Goal: Task Accomplishment & Management: Manage account settings

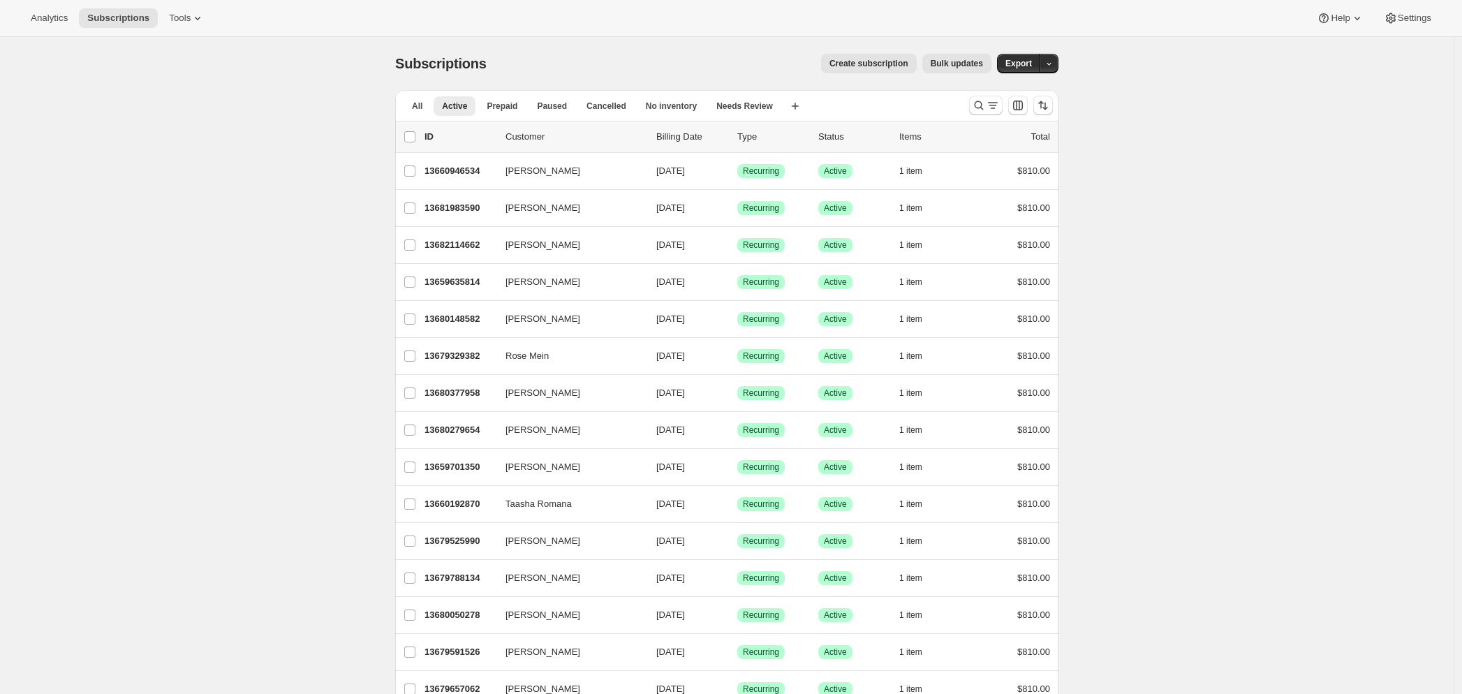
click at [872, 66] on span "Create subscription" at bounding box center [868, 63] width 79 height 11
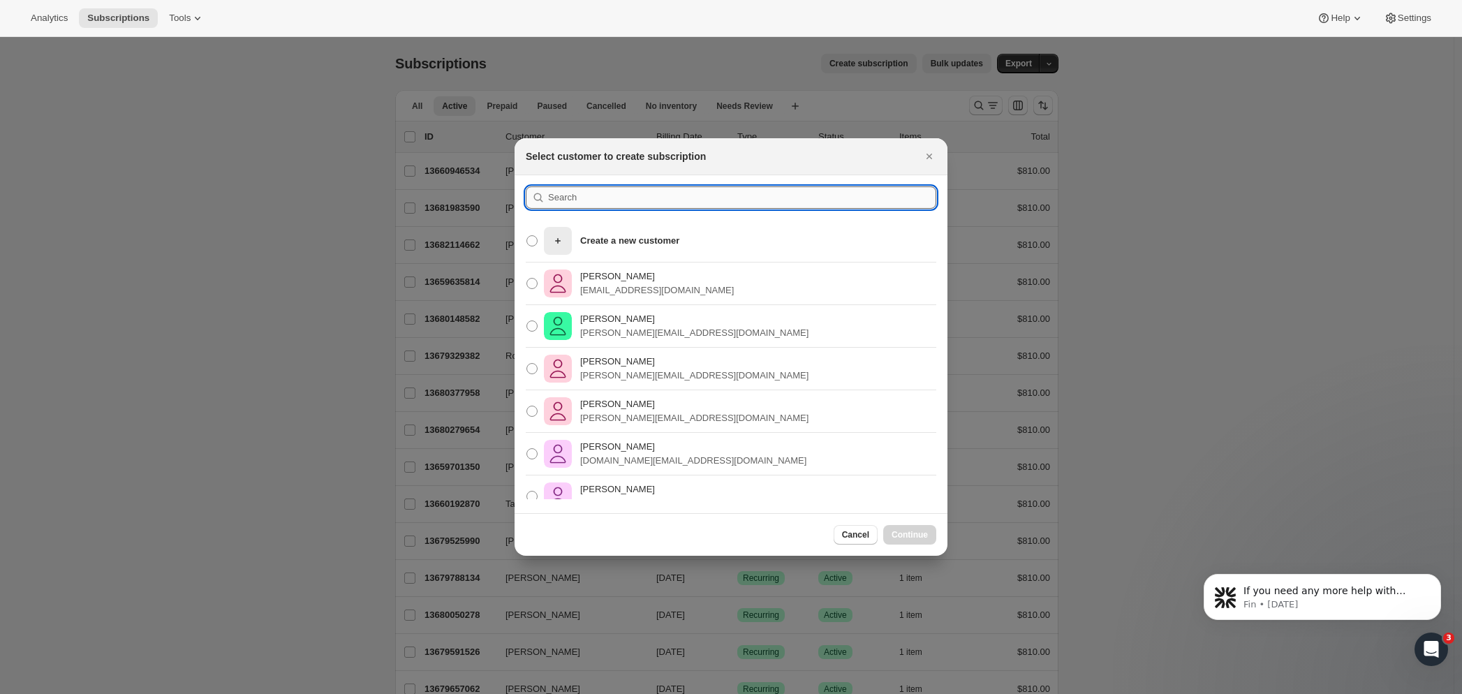
click at [589, 199] on input ":r8:" at bounding box center [742, 197] width 388 height 22
drag, startPoint x: 531, startPoint y: 283, endPoint x: 547, endPoint y: 299, distance: 23.2
click at [531, 283] on span ":r8:" at bounding box center [531, 283] width 11 height 11
click at [527, 279] on input "[PERSON_NAME] [EMAIL_ADDRESS][DOMAIN_NAME]" at bounding box center [526, 278] width 1 height 1
radio input "true"
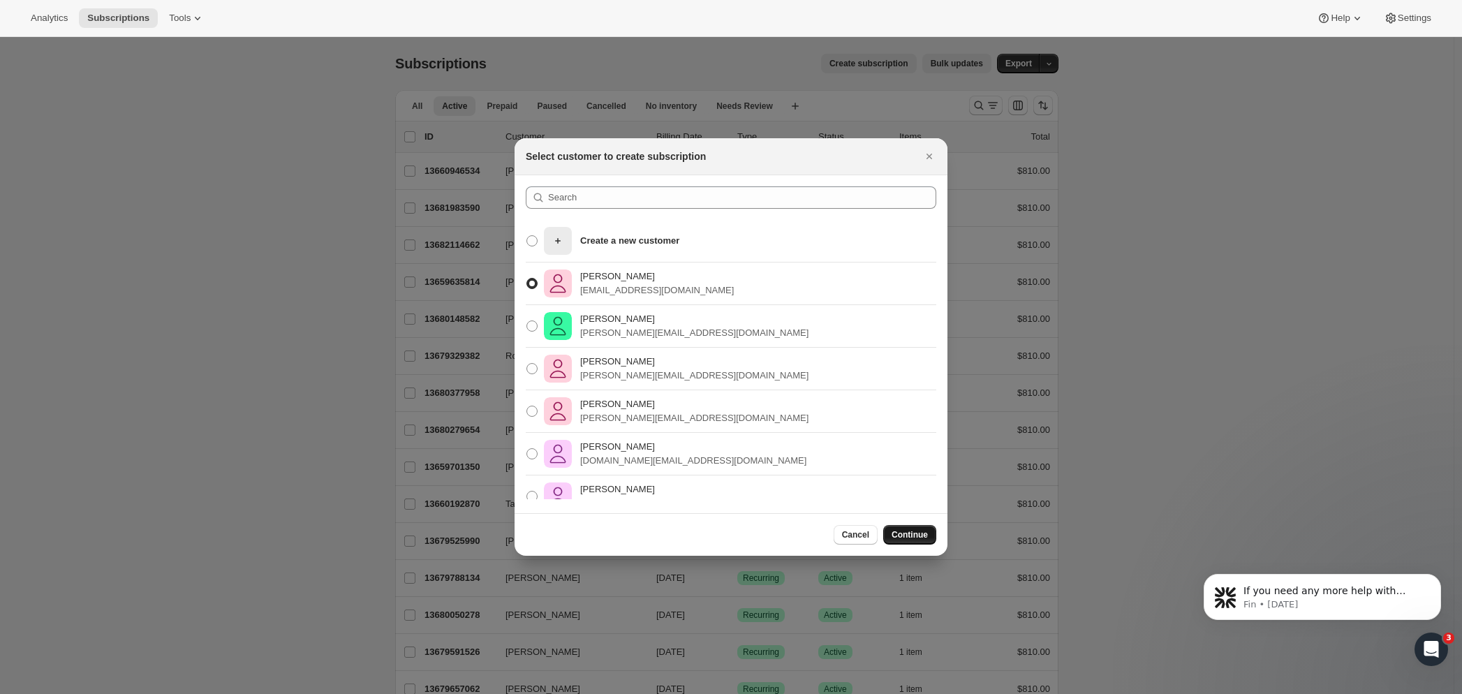
click at [922, 531] on span "Continue" at bounding box center [910, 534] width 36 height 11
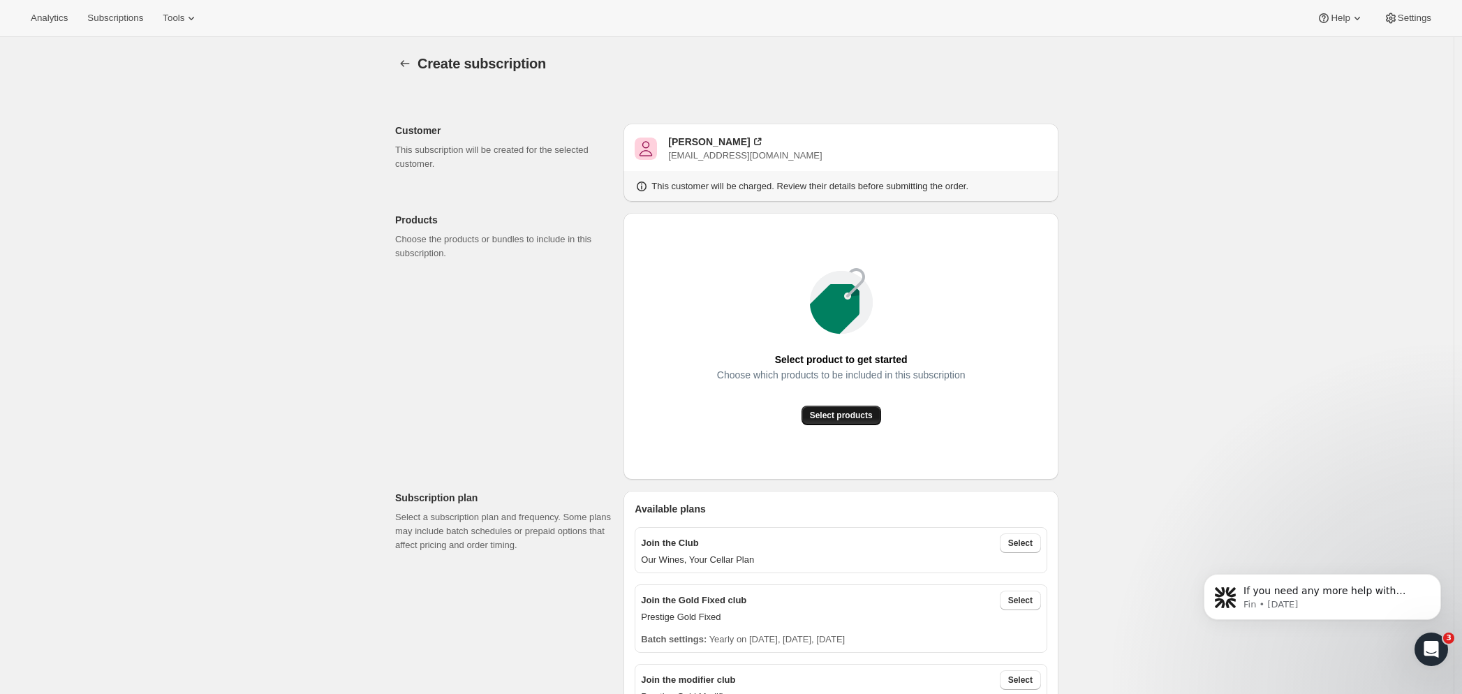
click at [836, 411] on span "Select products" at bounding box center [841, 415] width 63 height 11
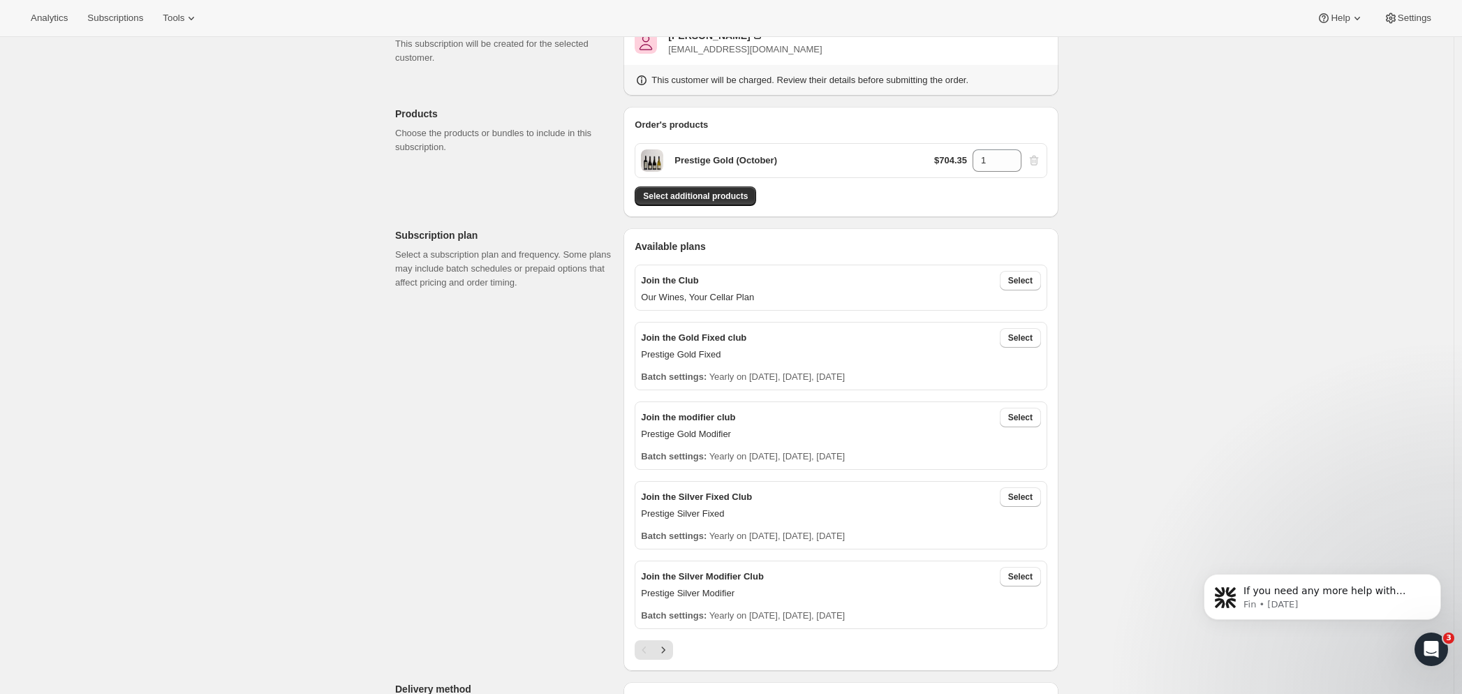
scroll to position [224, 0]
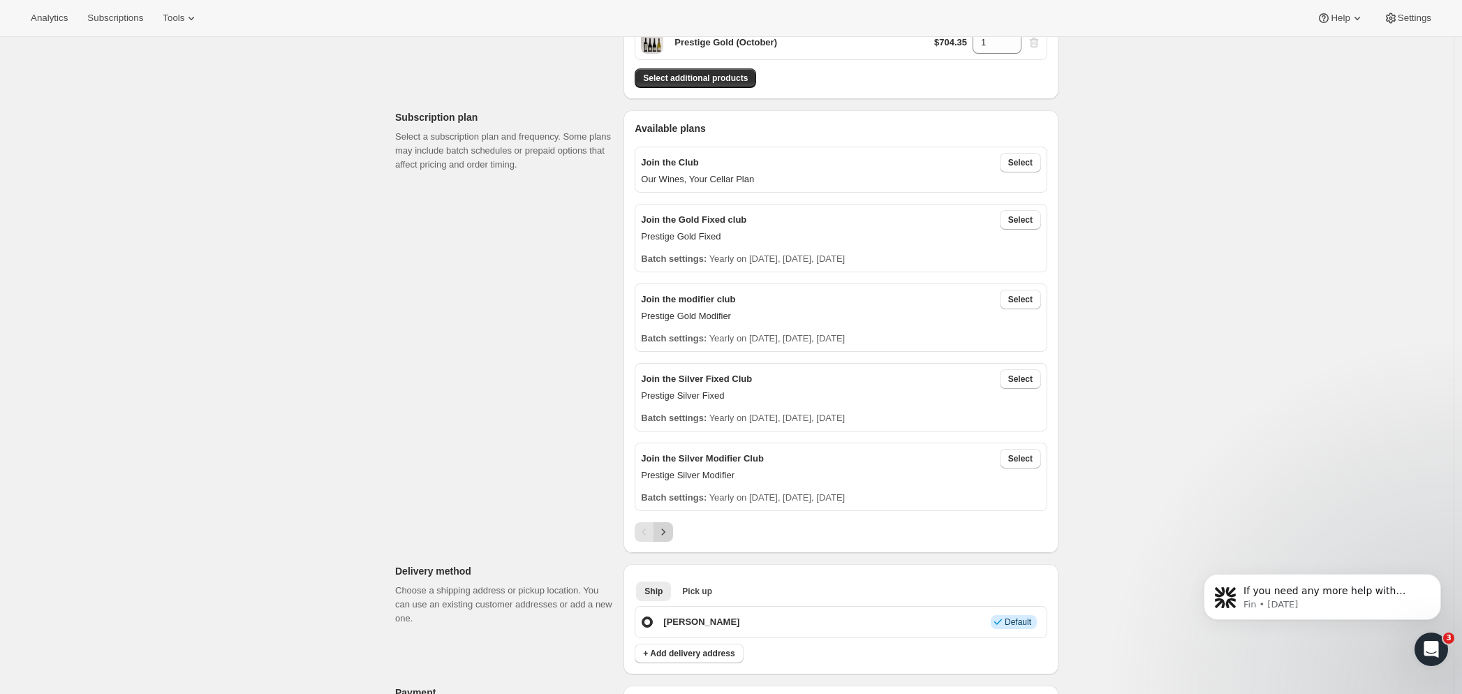
click at [670, 537] on icon "Next" at bounding box center [663, 532] width 14 height 14
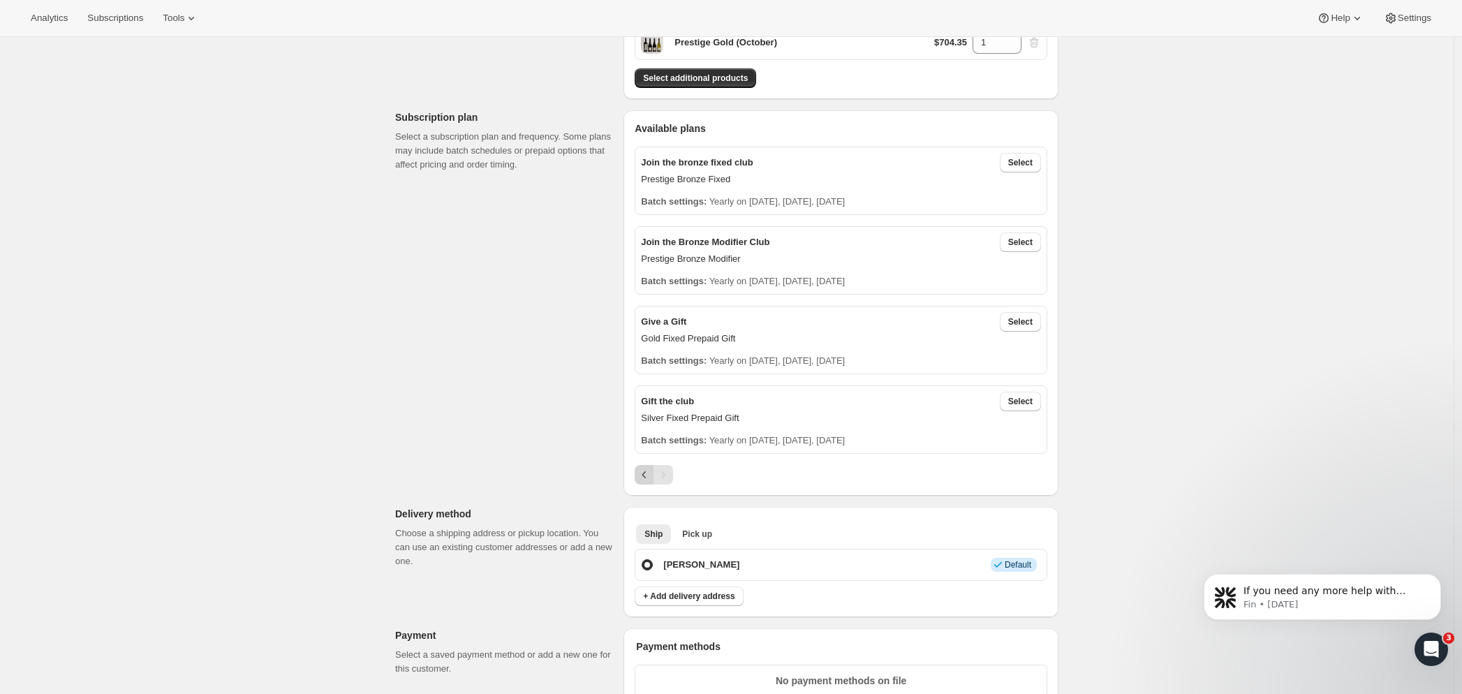
click at [643, 479] on icon "Previous" at bounding box center [644, 475] width 14 height 14
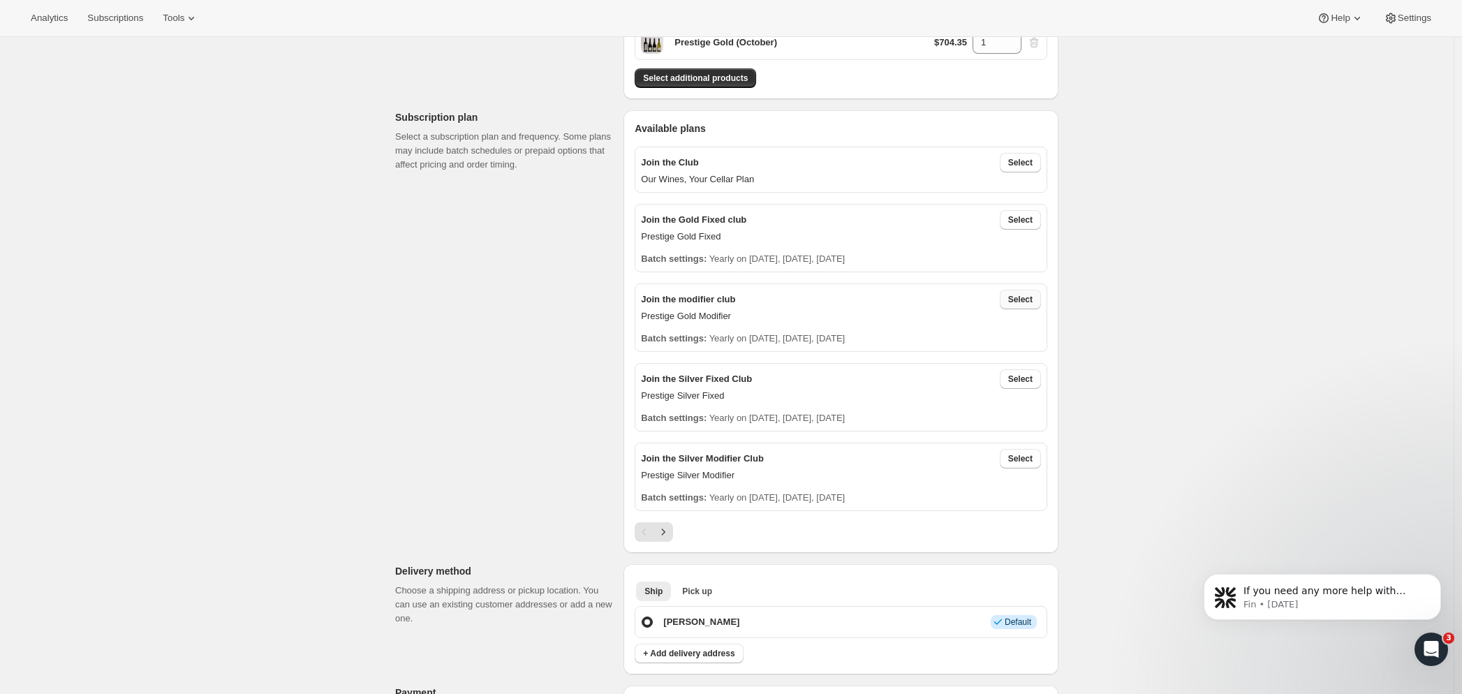
click at [1026, 300] on span "Select" at bounding box center [1020, 299] width 24 height 11
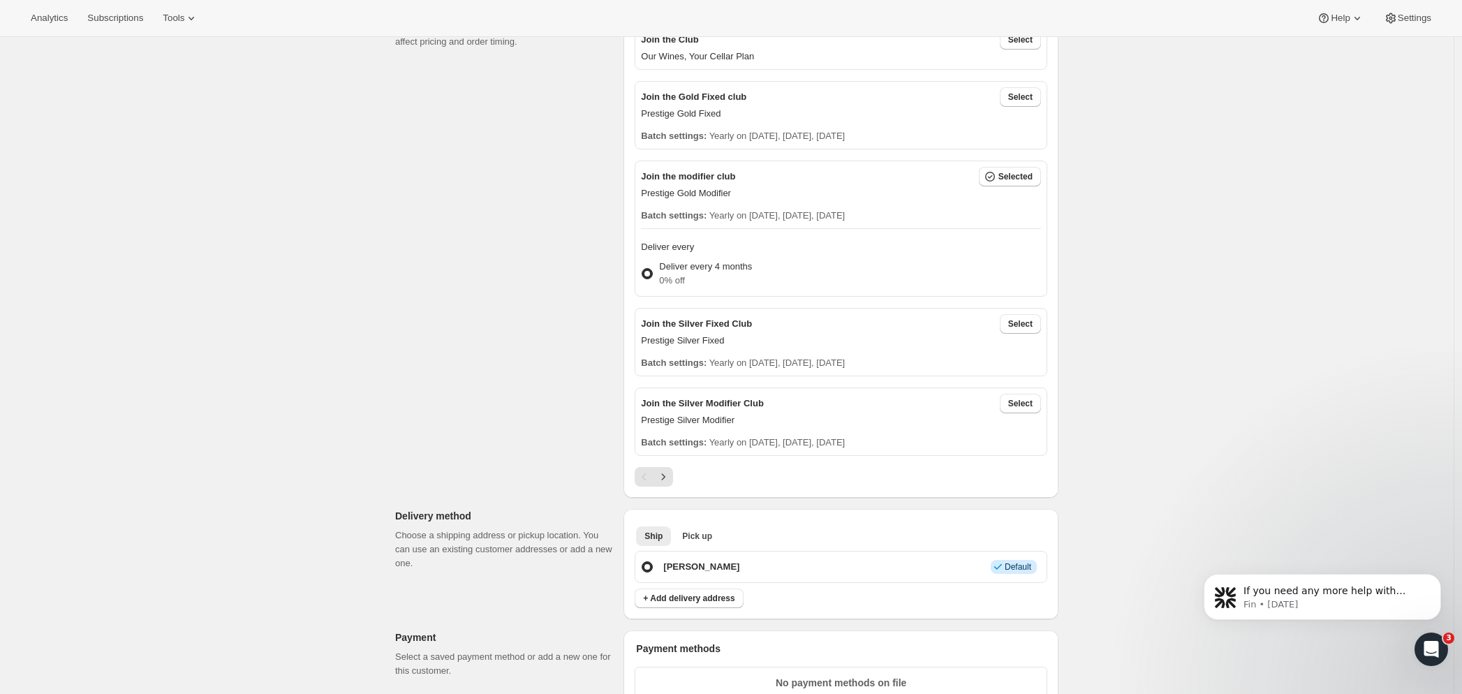
scroll to position [636, 0]
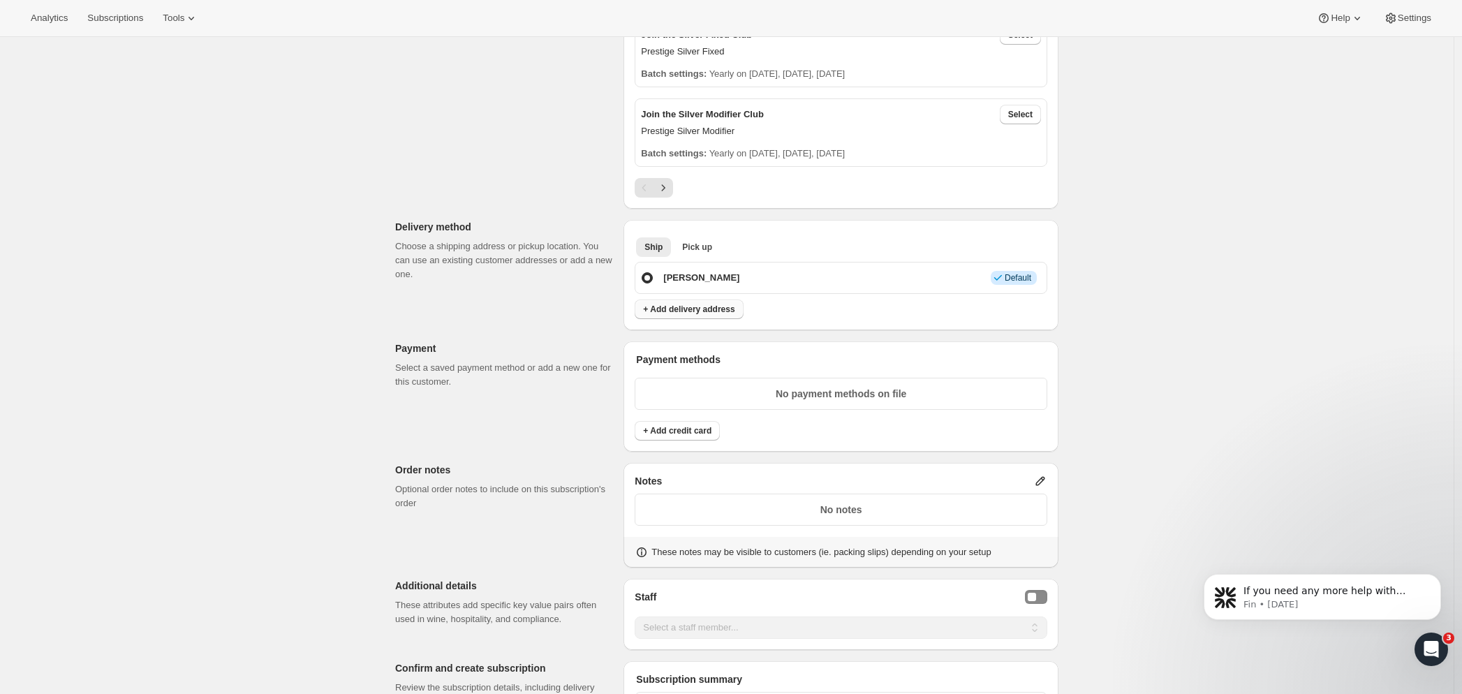
click at [695, 311] on span "+ Add delivery address" at bounding box center [688, 309] width 91 height 11
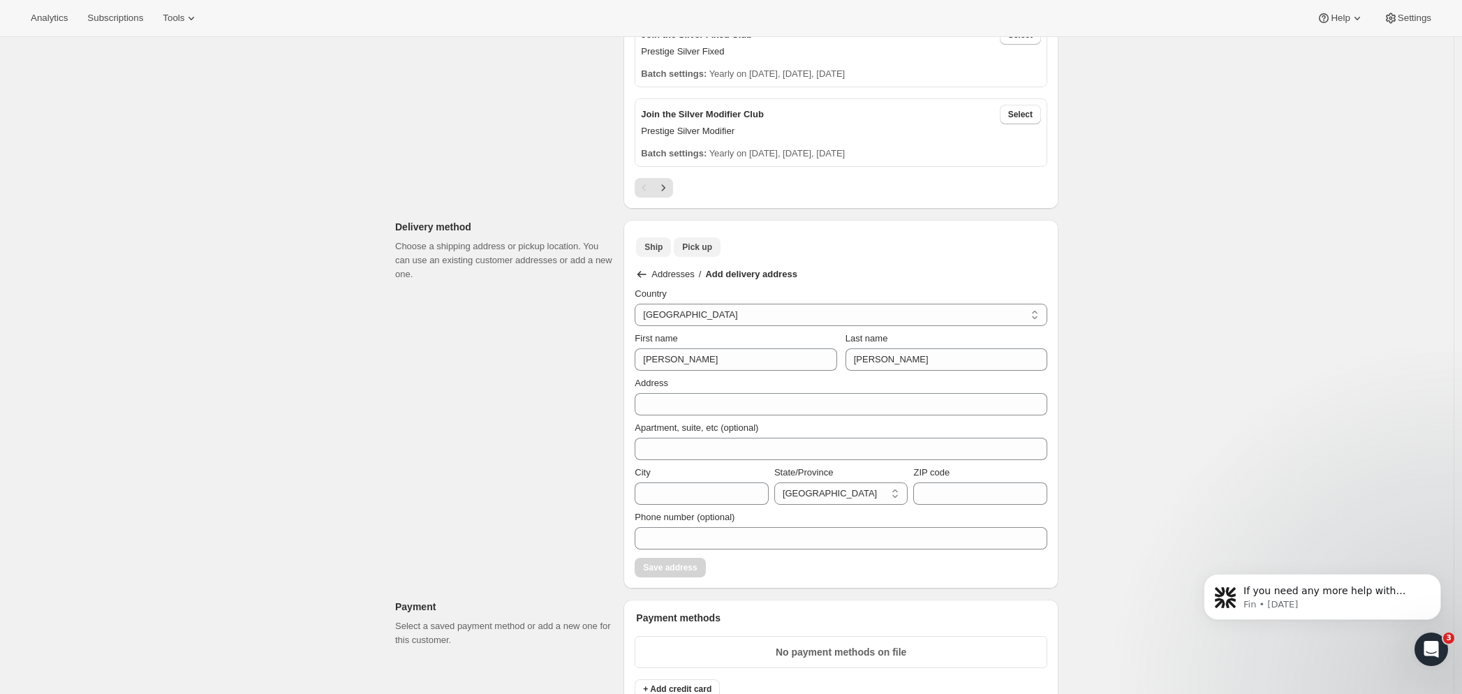
click at [712, 245] on span "Pick up" at bounding box center [697, 247] width 30 height 11
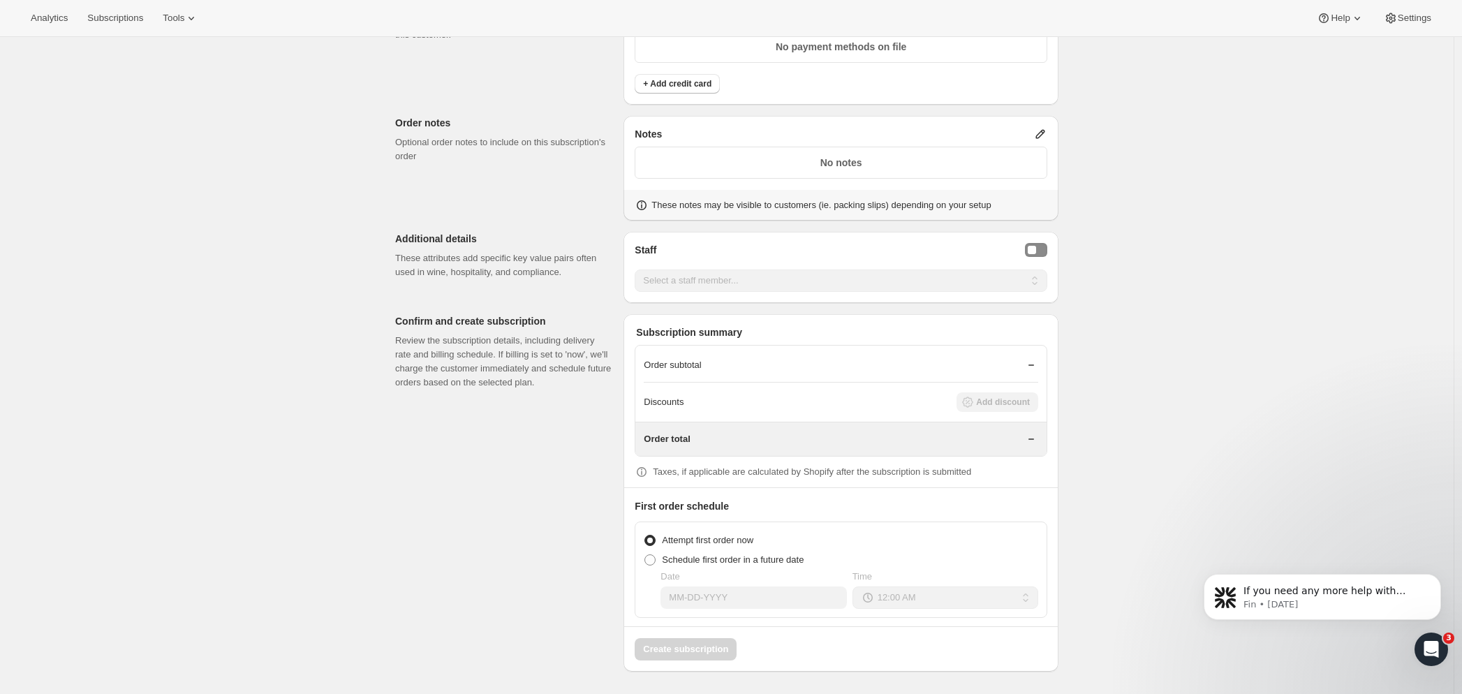
scroll to position [1002, 0]
click at [1045, 251] on button "Staff Selector" at bounding box center [1036, 250] width 22 height 14
select select "associate-0"
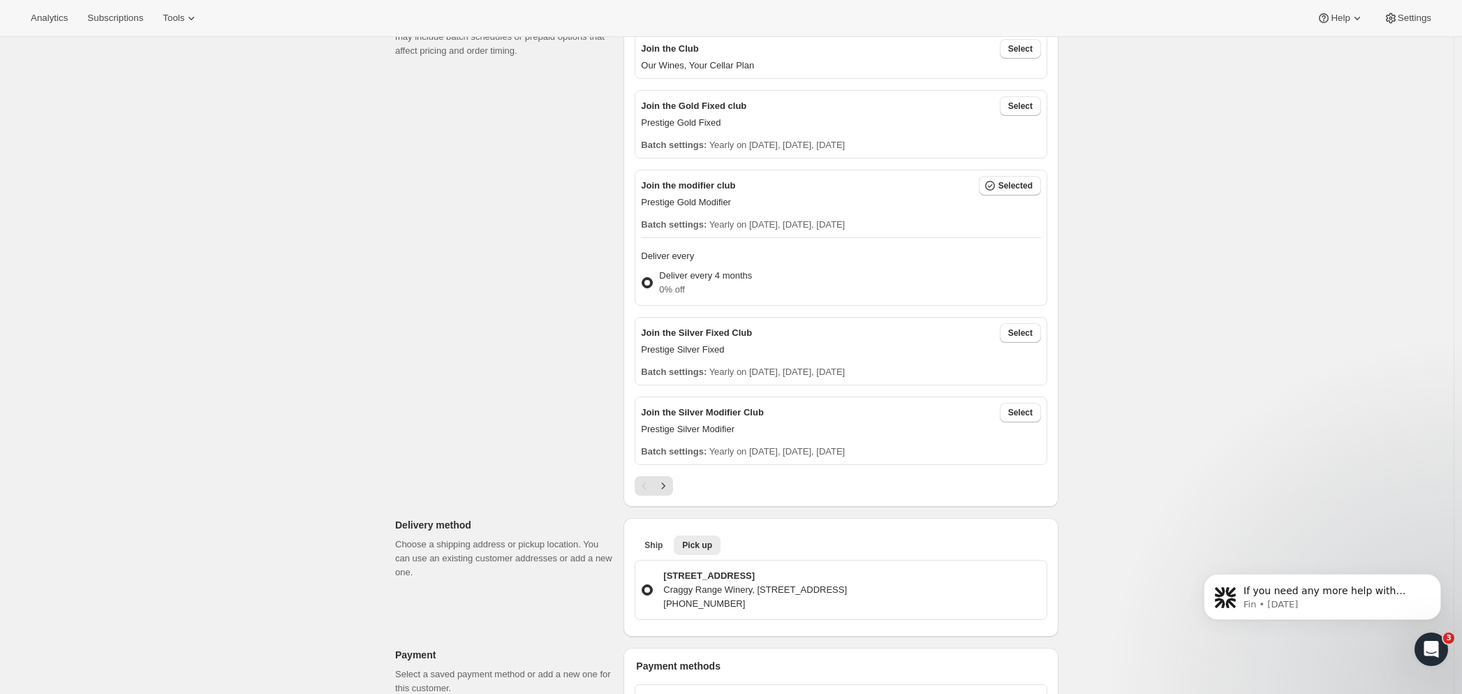
scroll to position [0, 0]
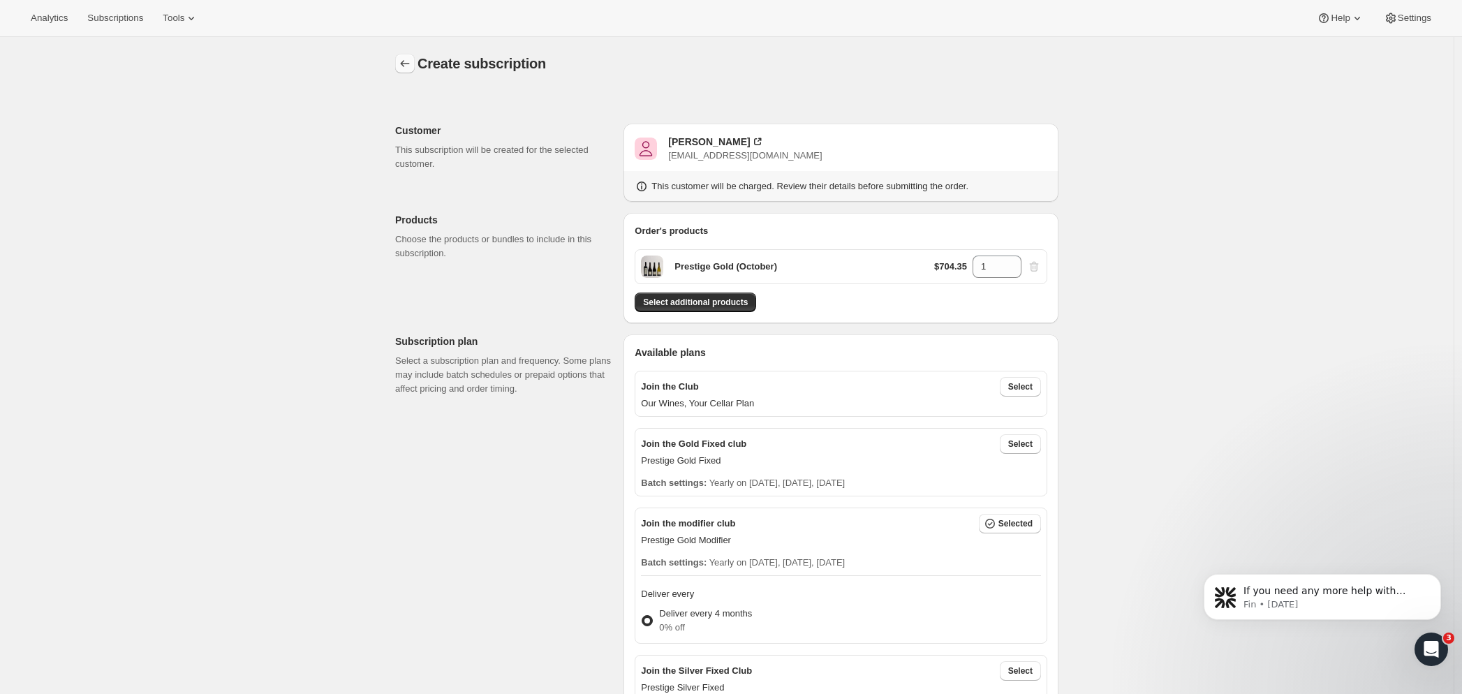
click at [408, 65] on icon "button" at bounding box center [405, 64] width 14 height 14
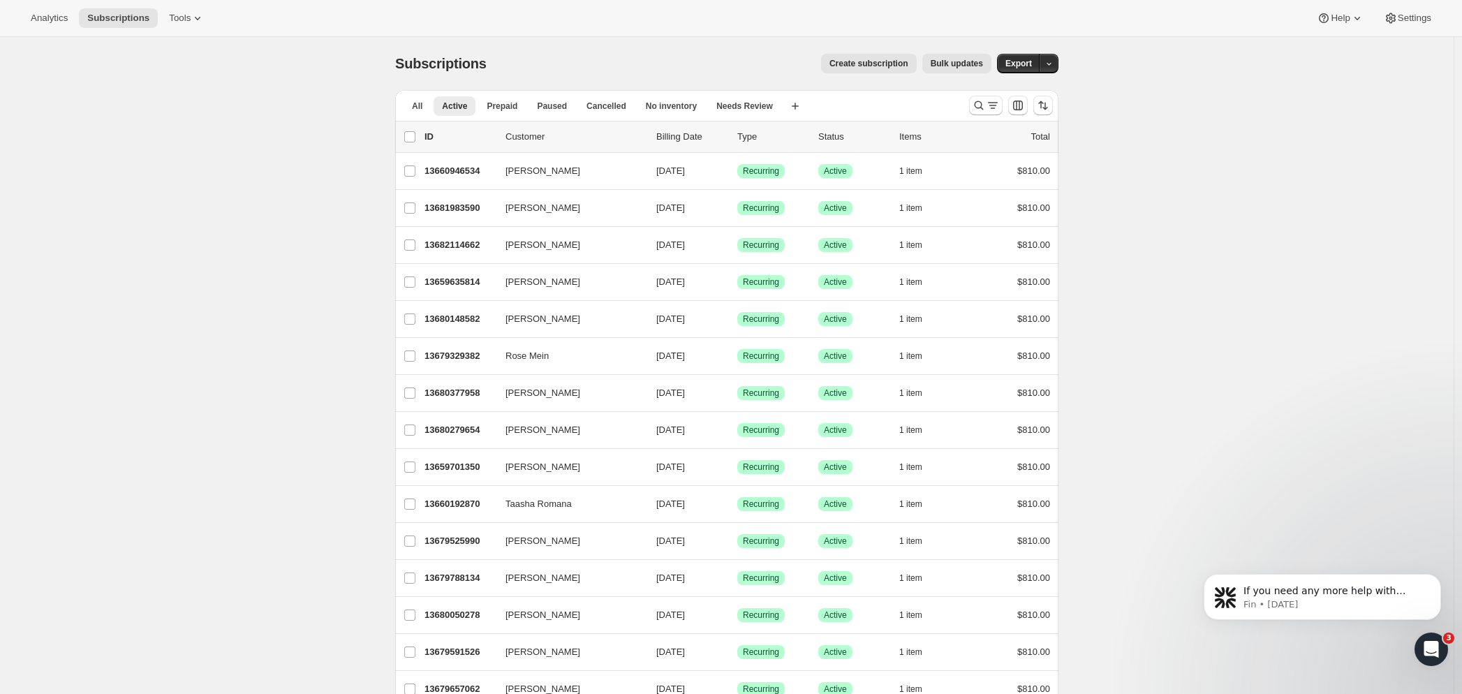
click at [869, 57] on button "Create subscription" at bounding box center [869, 64] width 96 height 20
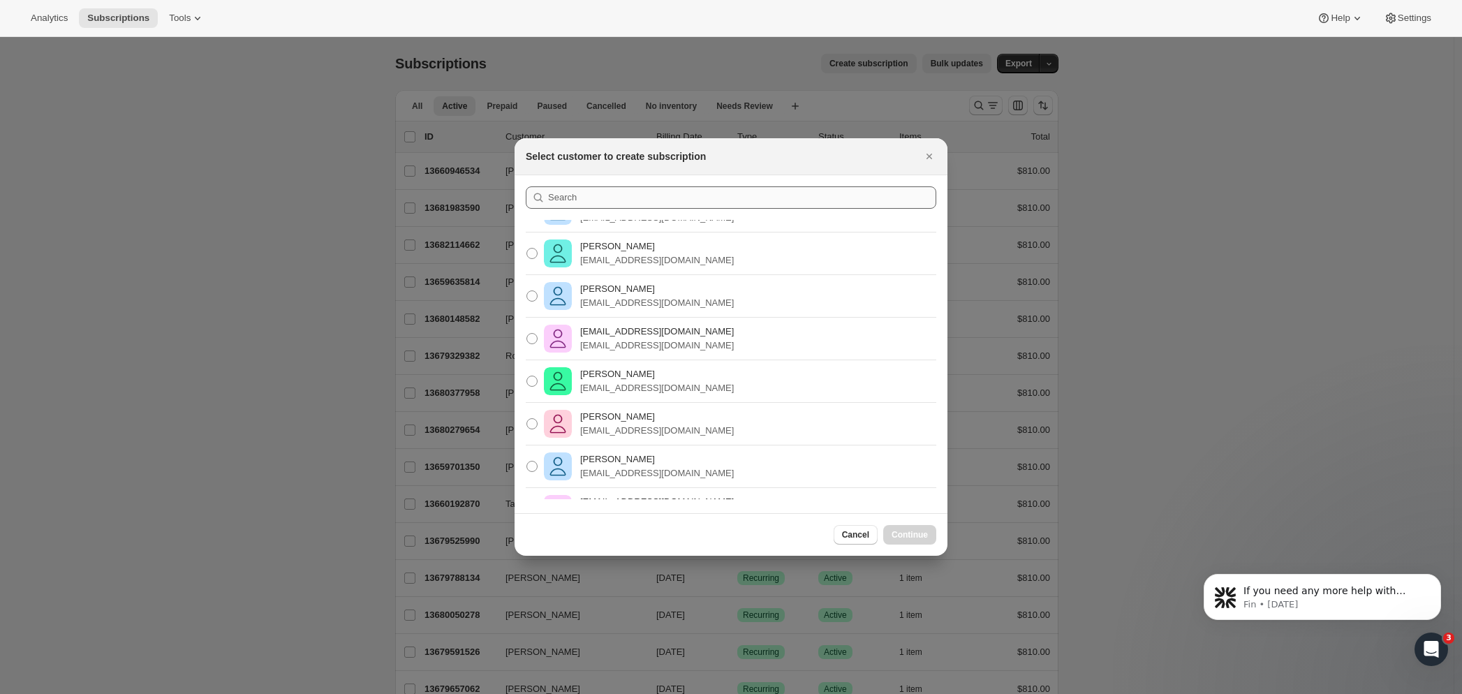
scroll to position [1302, 0]
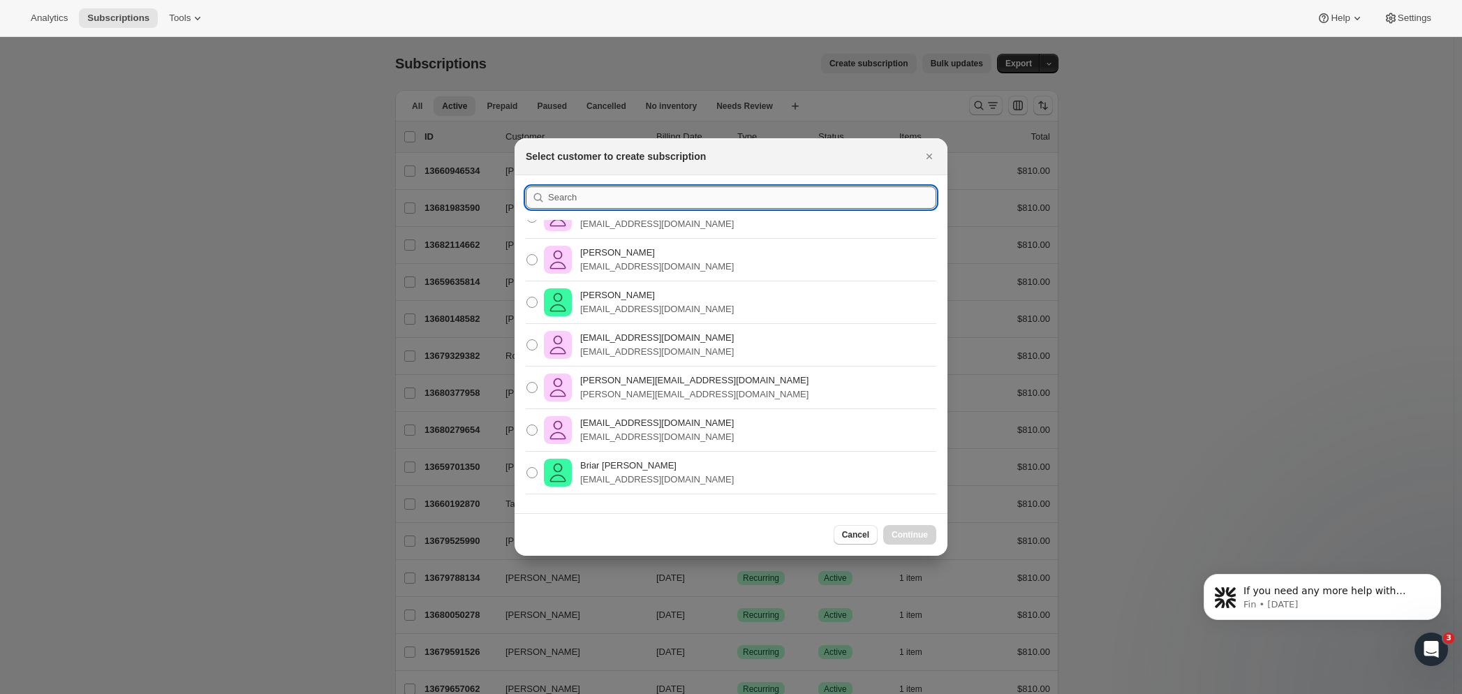
click at [573, 202] on input ":rca:" at bounding box center [742, 197] width 388 height 22
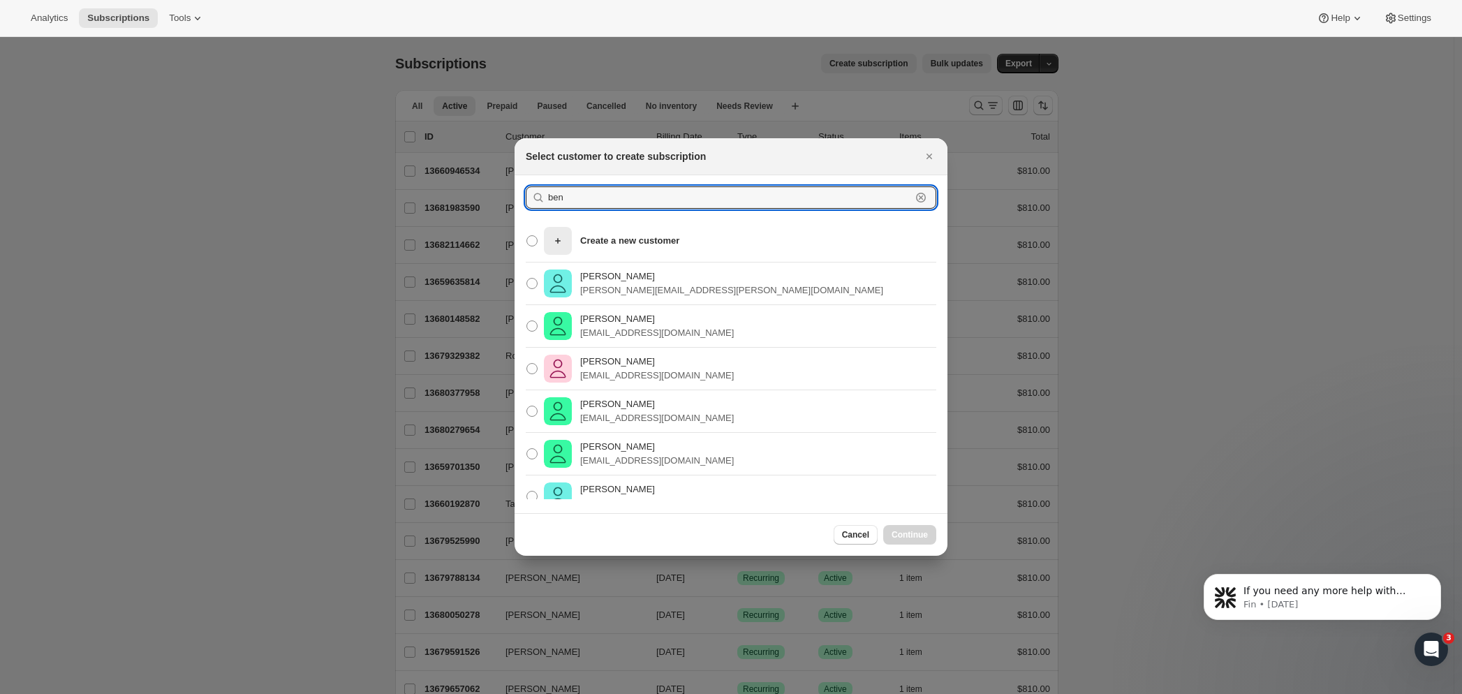
drag, startPoint x: 575, startPoint y: 196, endPoint x: 526, endPoint y: 184, distance: 51.0
click at [526, 184] on section "ben Clear Create a new customer [PERSON_NAME] [PERSON_NAME][EMAIL_ADDRESS][PERS…" at bounding box center [731, 344] width 433 height 338
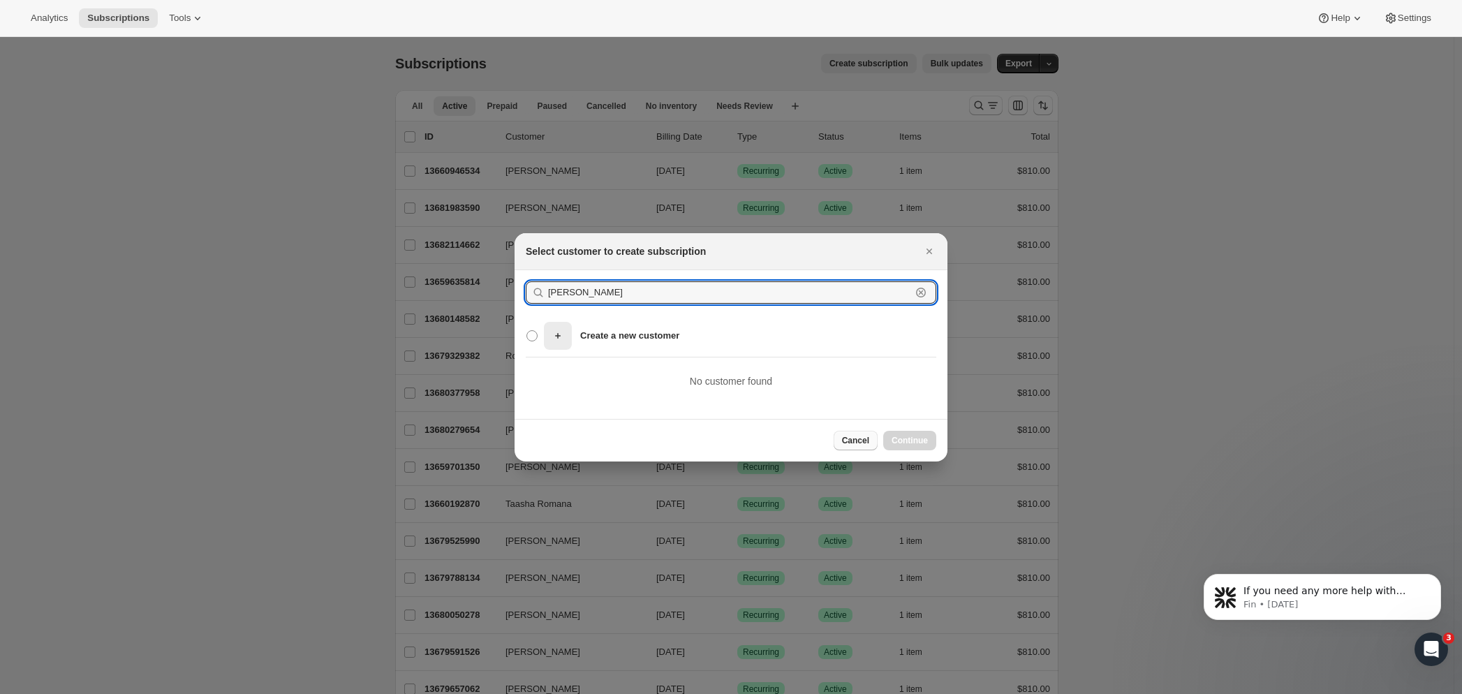
type input "[PERSON_NAME]"
click at [855, 440] on span "Cancel" at bounding box center [855, 440] width 27 height 11
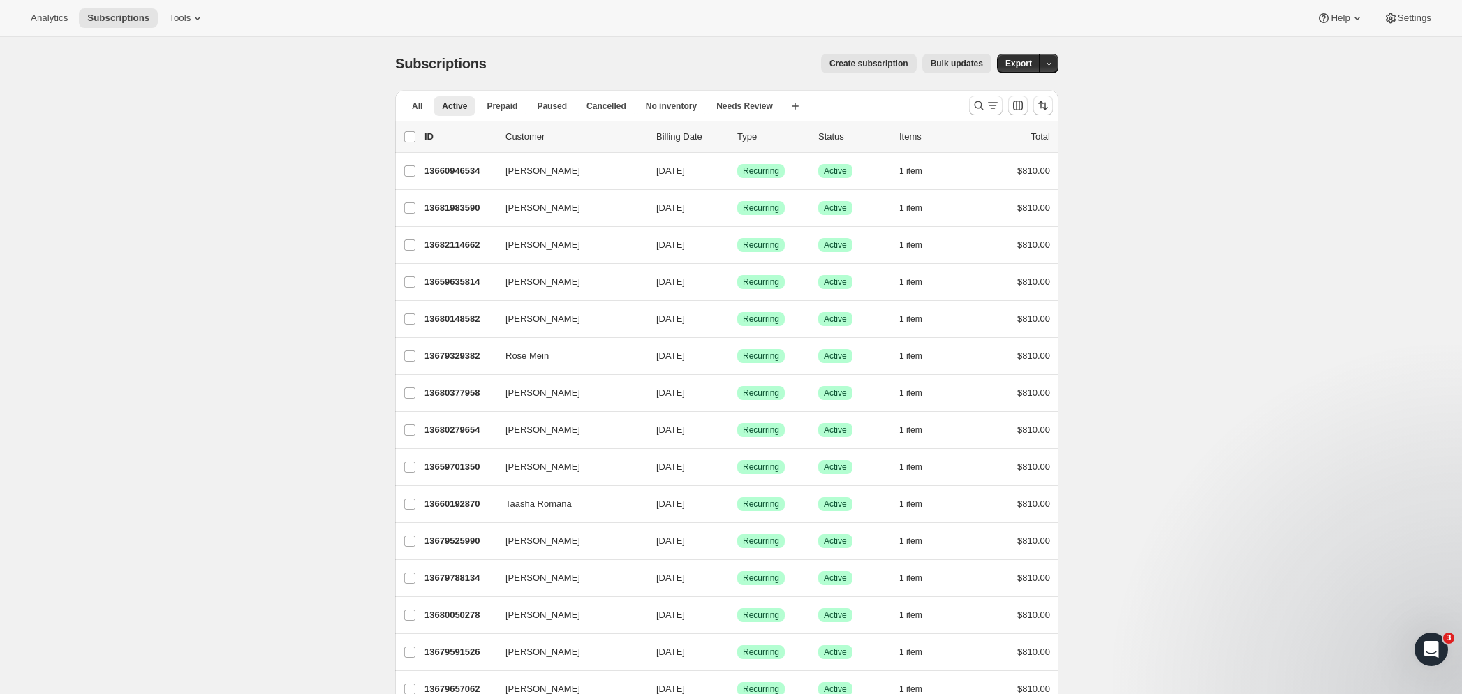
click at [876, 62] on span "Create subscription" at bounding box center [868, 63] width 79 height 11
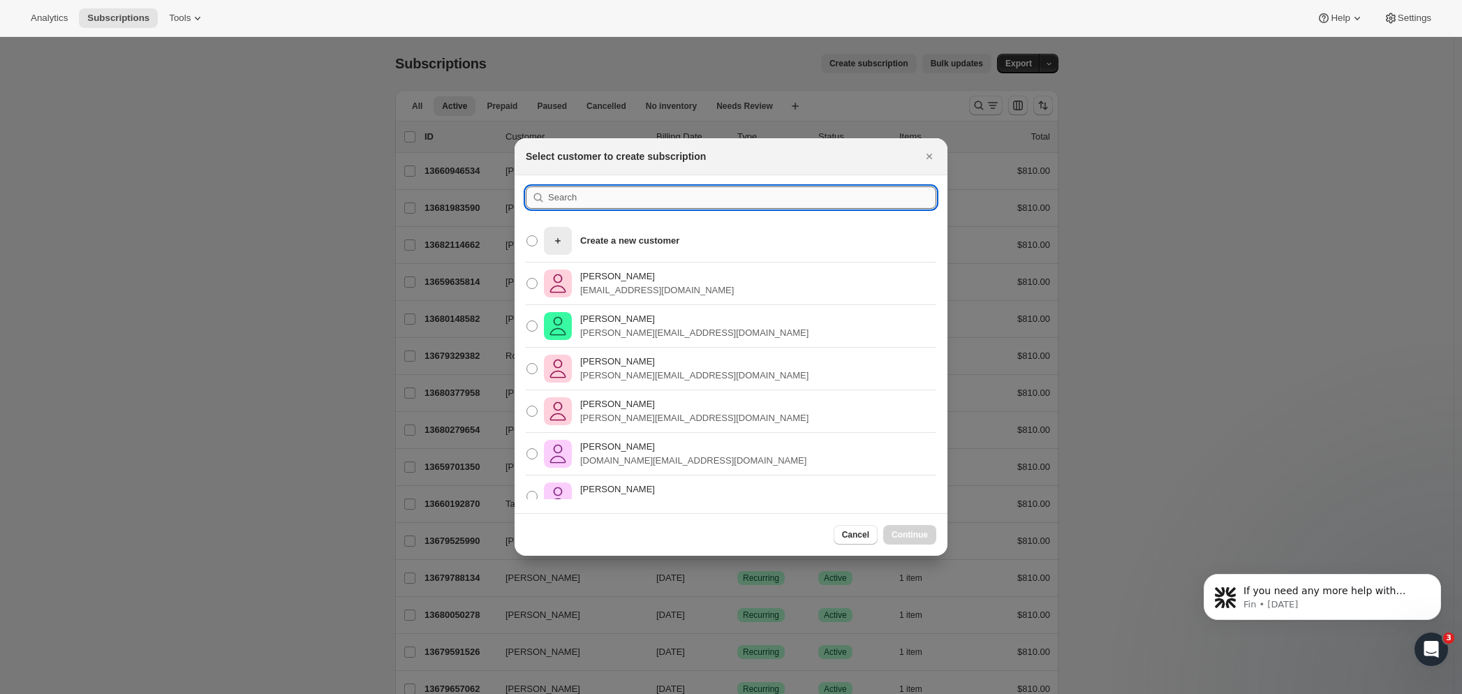
click at [587, 194] on input ":rc:" at bounding box center [742, 197] width 388 height 22
paste input "Brian Fitzgerald"
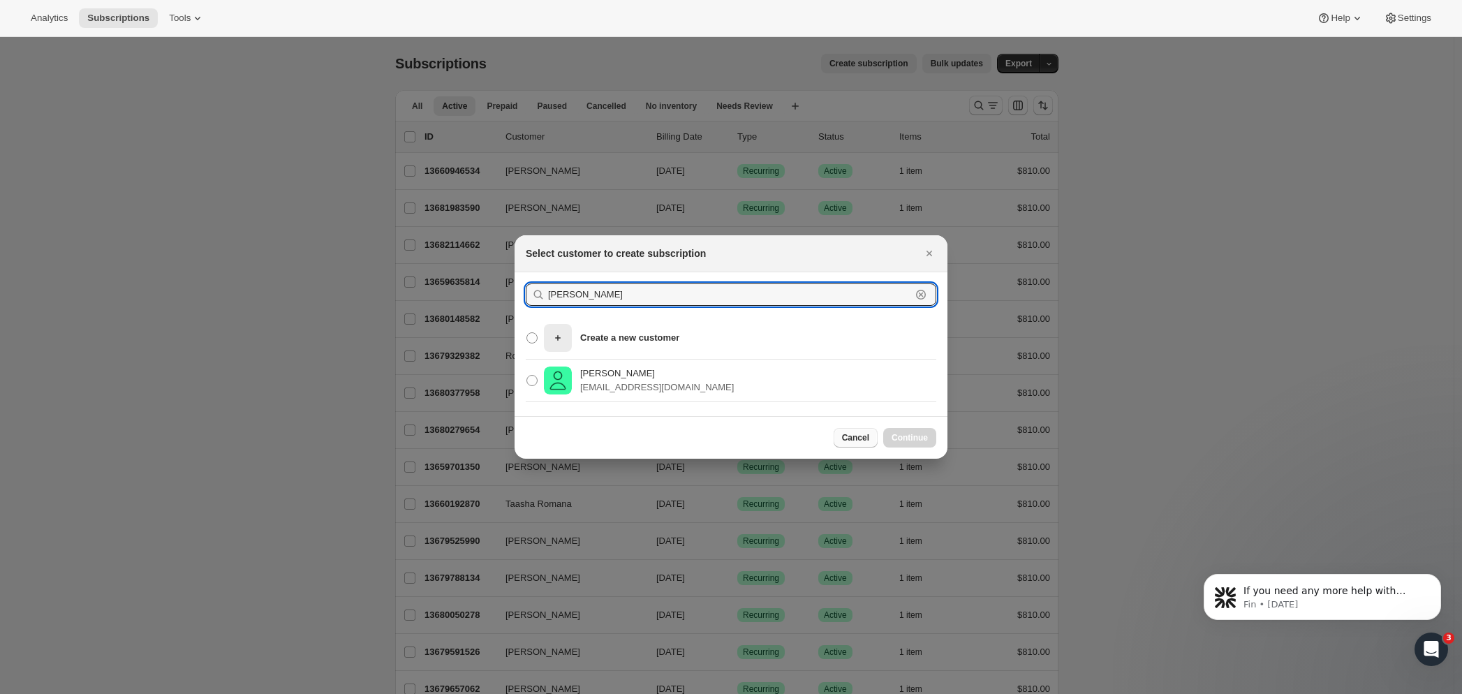
type input "Brian Fitzgerald"
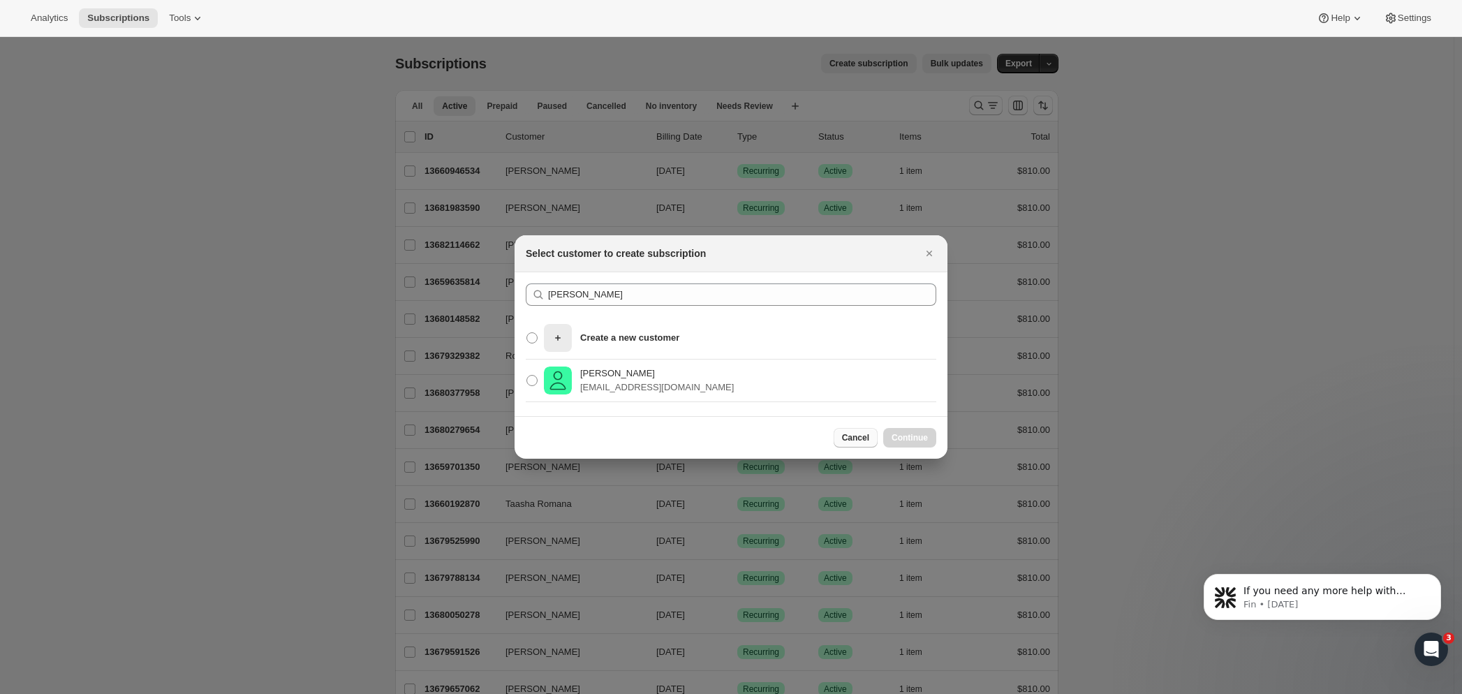
click at [850, 432] on button "Cancel" at bounding box center [856, 438] width 44 height 20
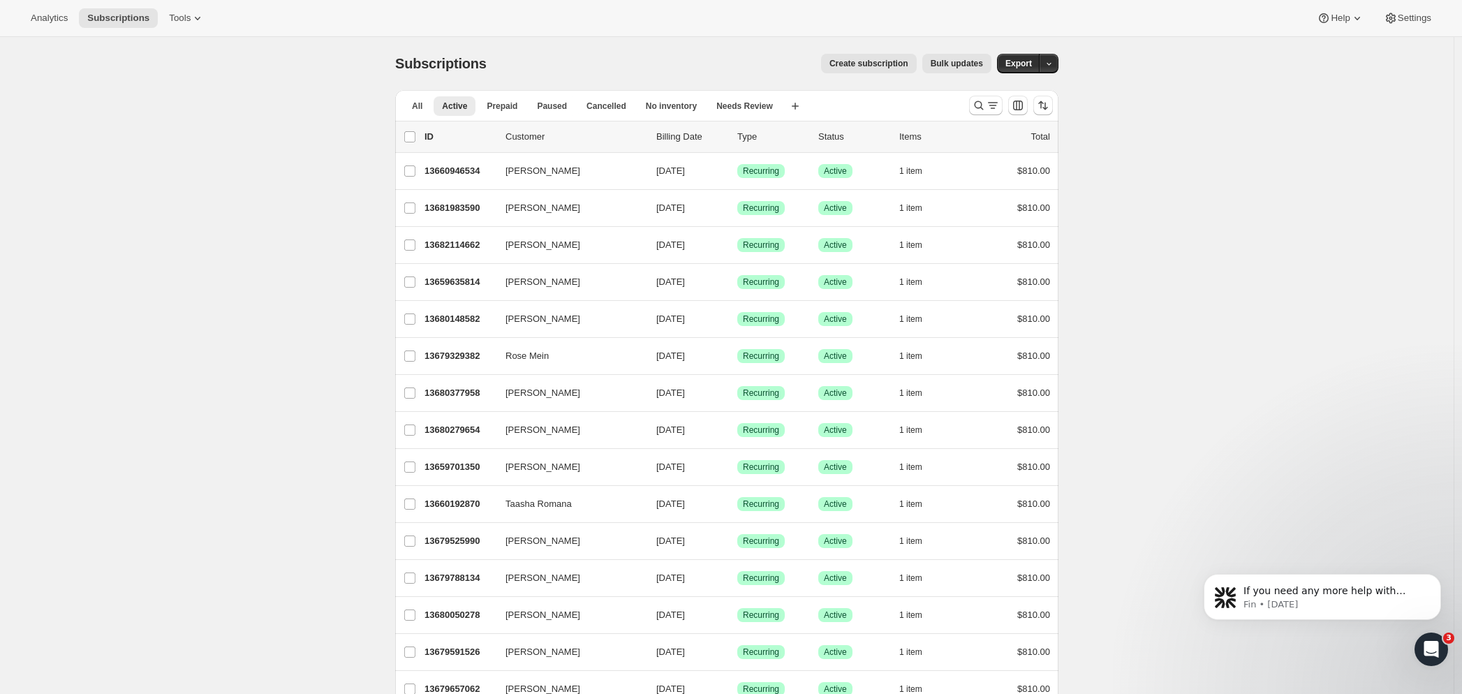
click at [996, 103] on icon "Search and filter results" at bounding box center [993, 105] width 14 height 14
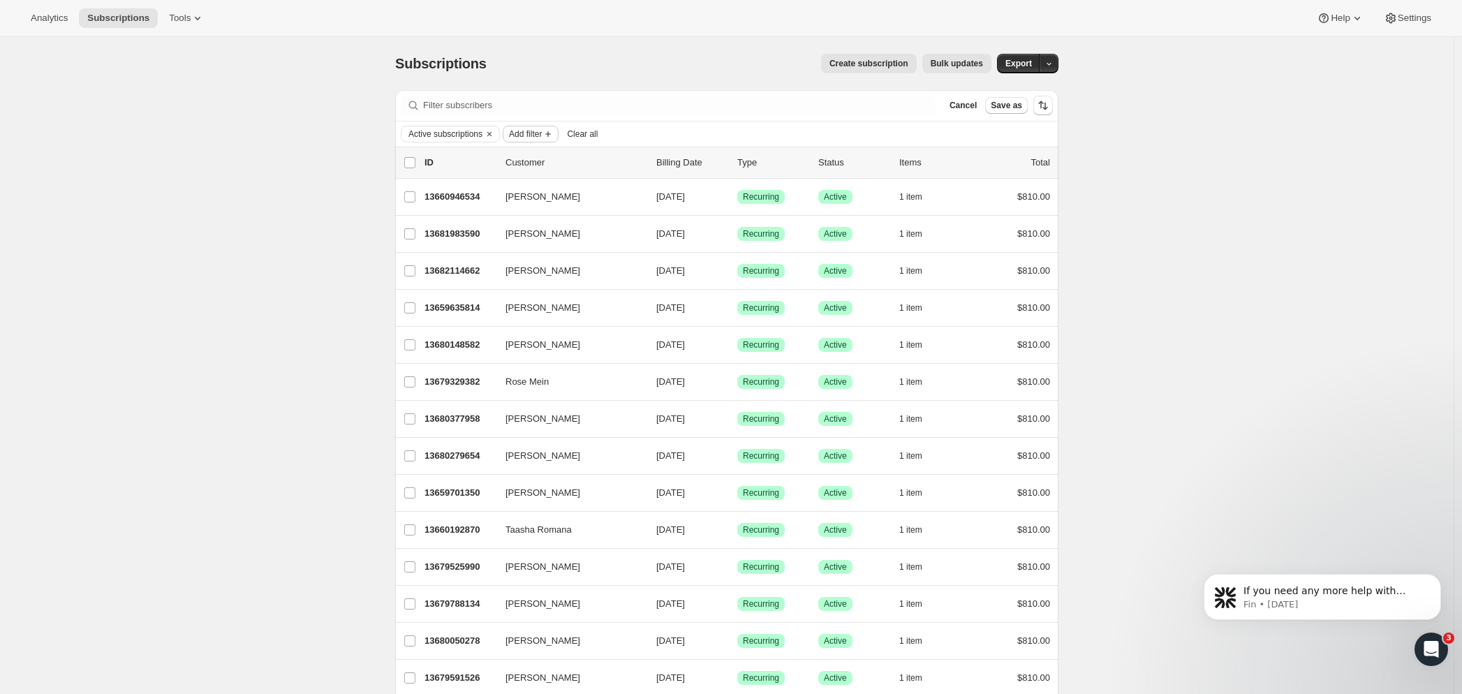
click at [540, 135] on span "Add filter" at bounding box center [525, 133] width 33 height 11
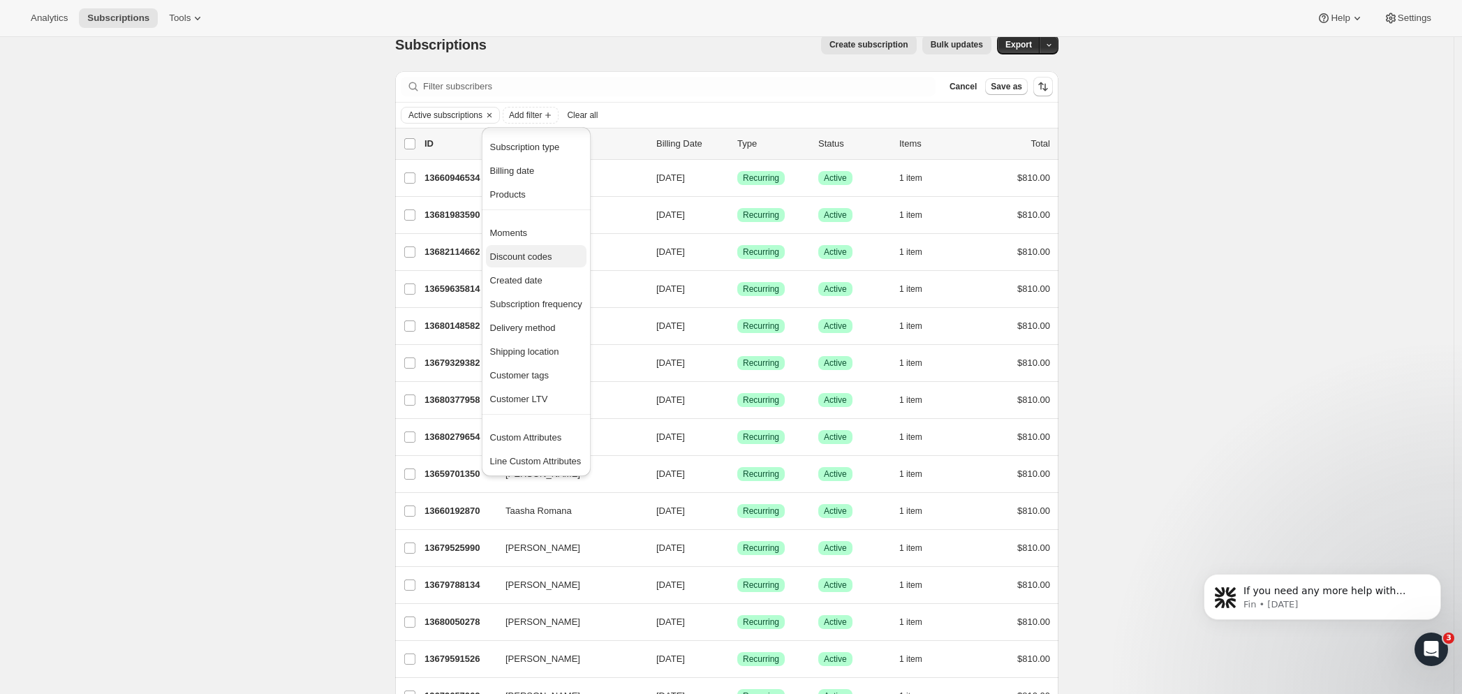
scroll to position [1, 0]
click at [536, 195] on span "Products" at bounding box center [536, 198] width 92 height 14
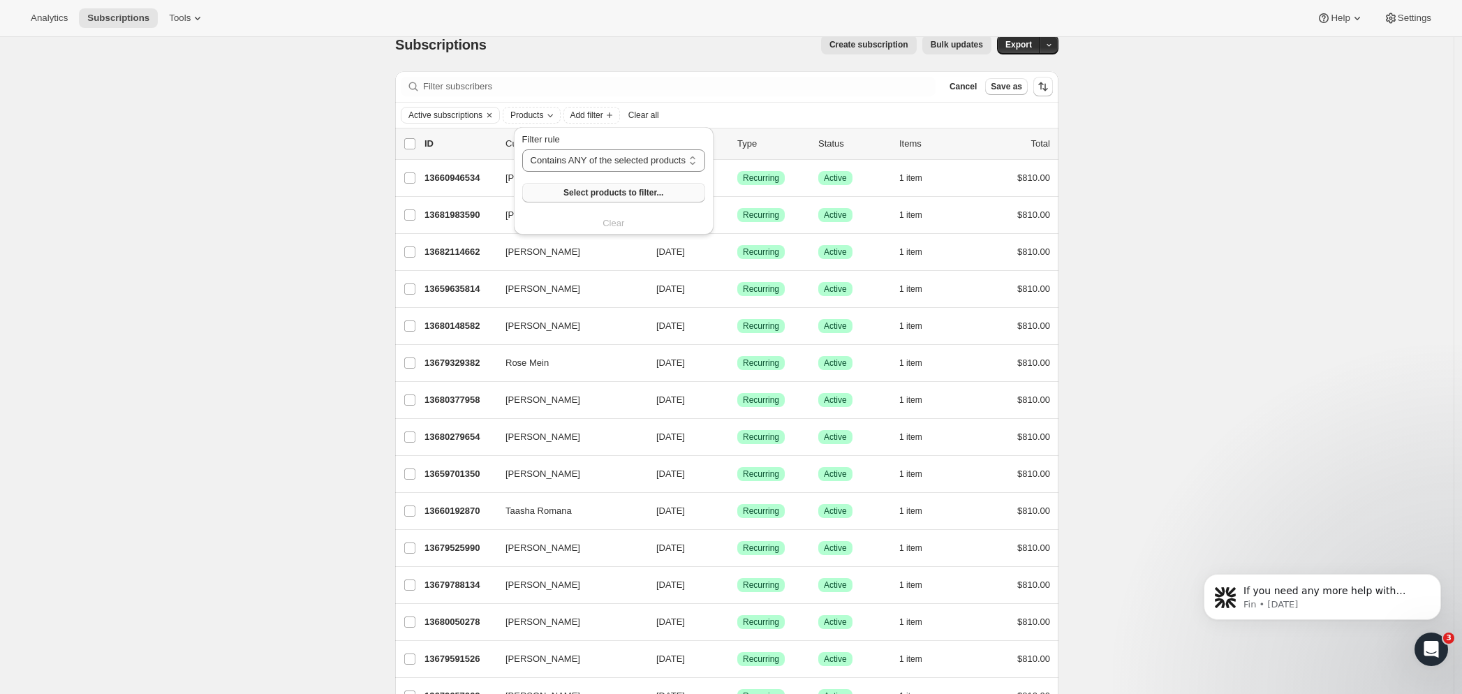
click at [598, 189] on span "Select products to filter..." at bounding box center [613, 192] width 100 height 11
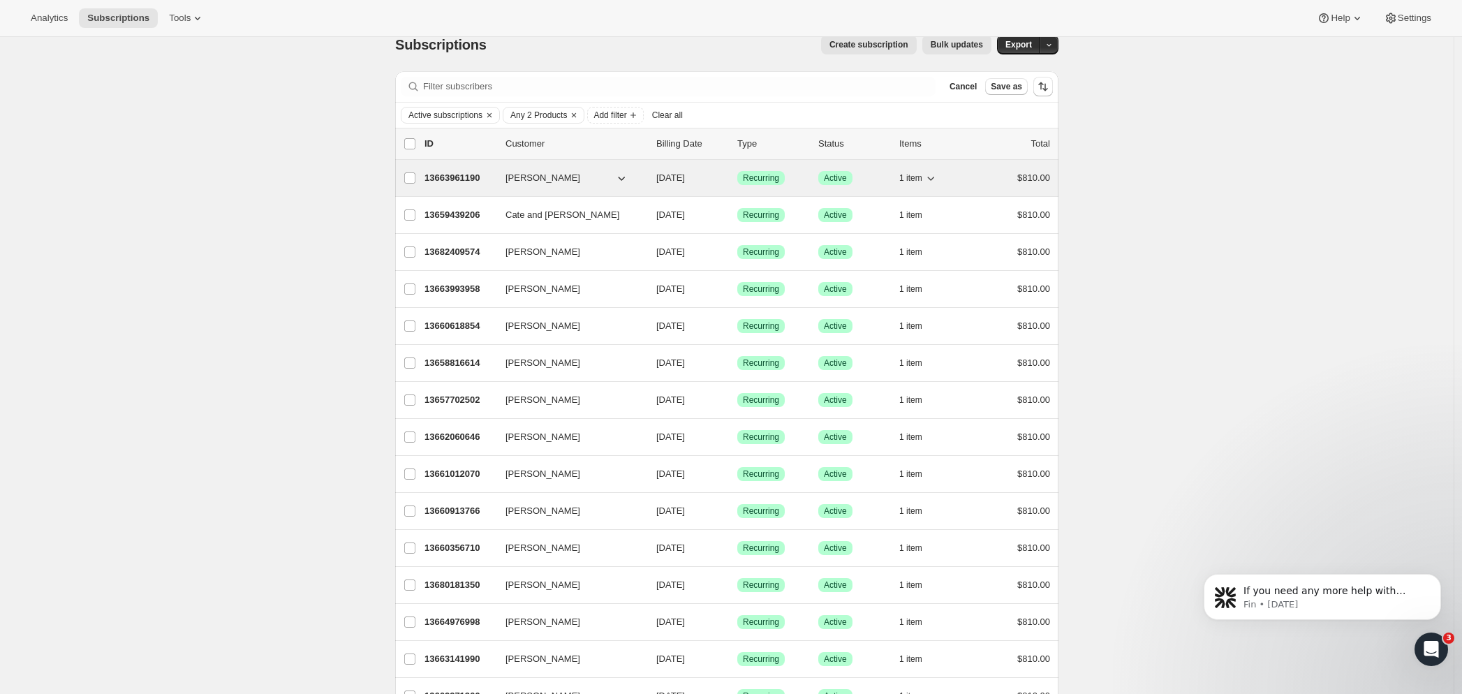
click at [527, 178] on span "William Rattray" at bounding box center [543, 178] width 75 height 14
click at [474, 179] on p "13663961190" at bounding box center [460, 178] width 70 height 14
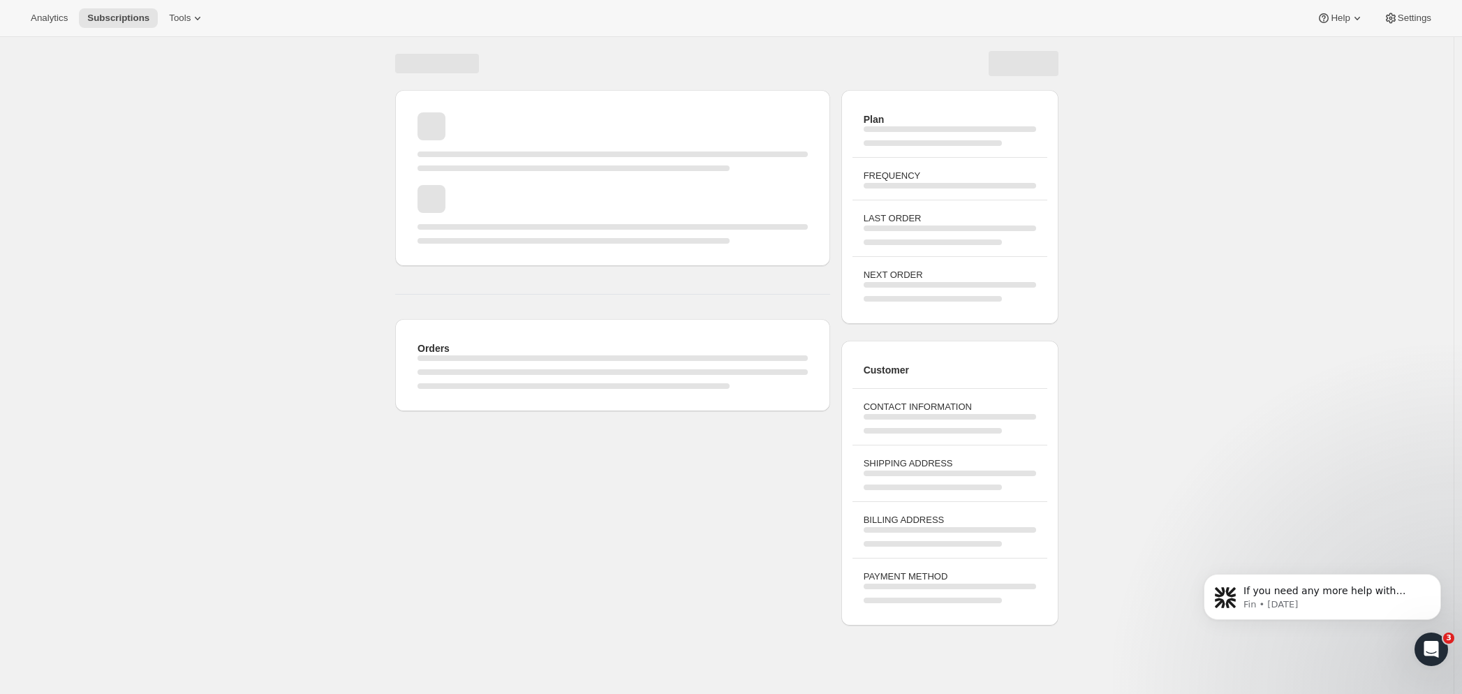
drag, startPoint x: 475, startPoint y: 179, endPoint x: 547, endPoint y: 185, distance: 72.1
click at [547, 185] on div "Page loading" at bounding box center [613, 214] width 390 height 59
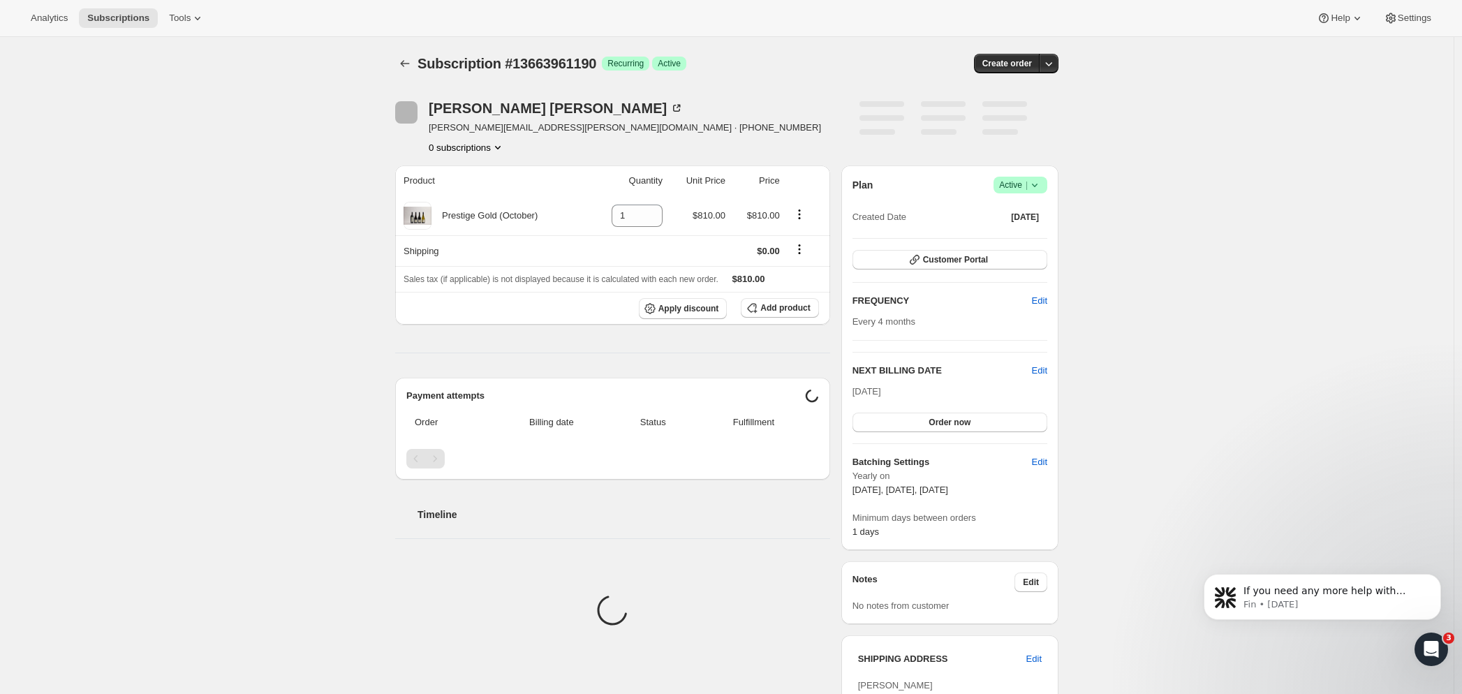
click at [1167, 308] on div "Subscription #13663961190. This page is ready Subscription #13663961190 Success…" at bounding box center [727, 558] width 1454 height 1042
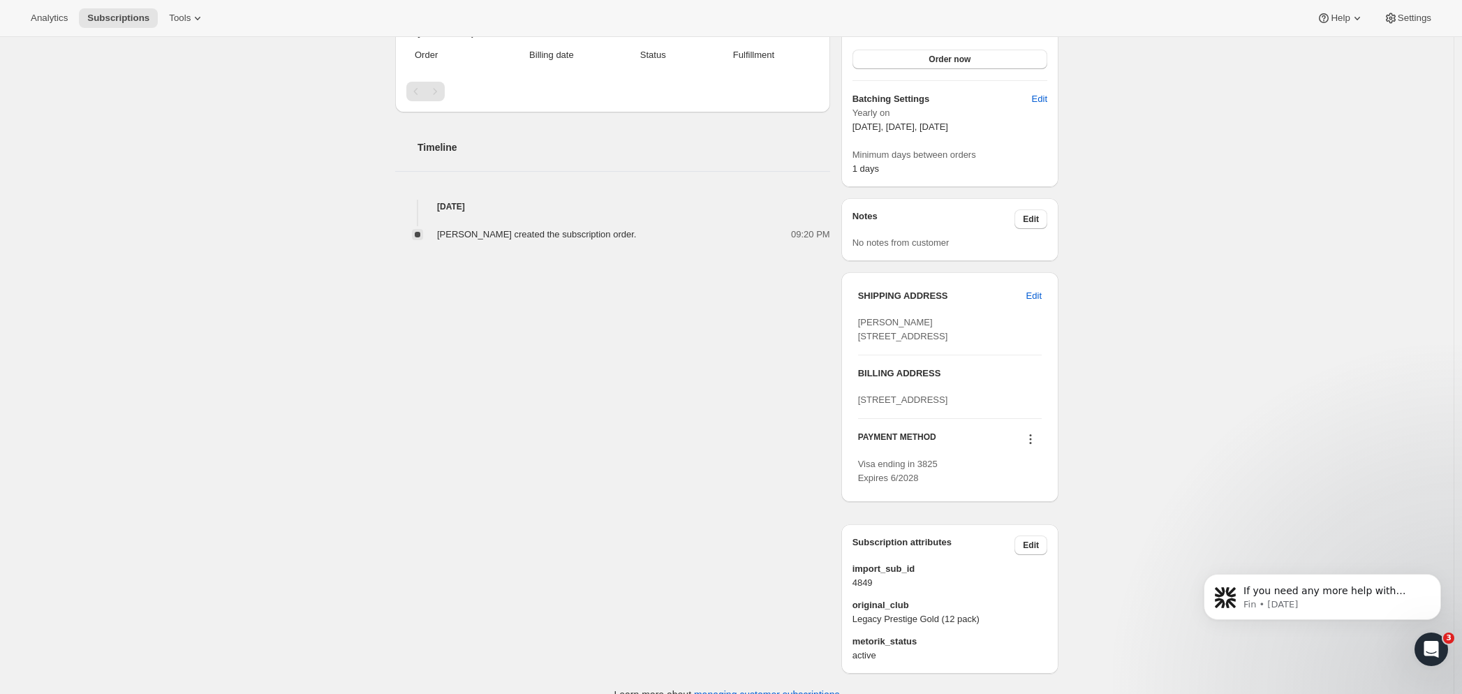
scroll to position [454, 0]
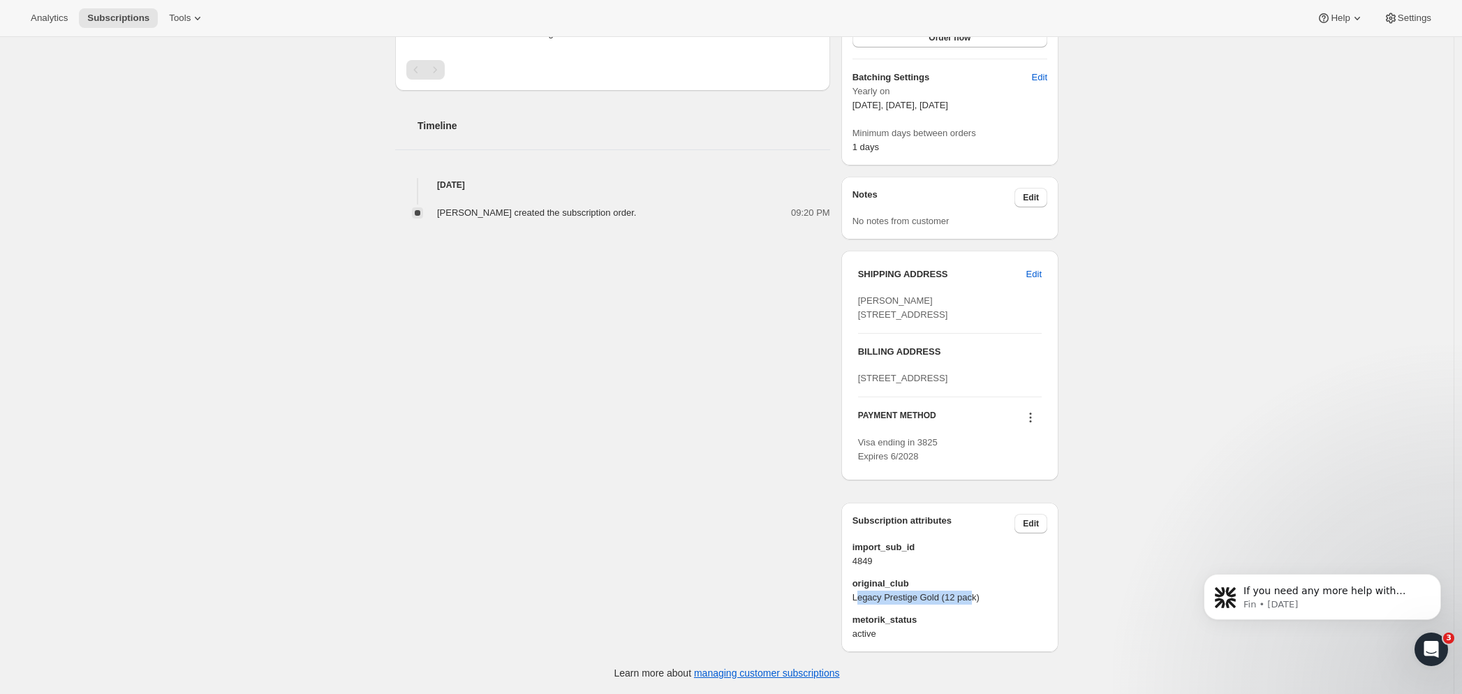
drag, startPoint x: 862, startPoint y: 598, endPoint x: 983, endPoint y: 598, distance: 121.5
click at [983, 598] on span "Legacy Prestige Gold (12 pack)" at bounding box center [950, 598] width 195 height 14
click at [862, 603] on span "Legacy Prestige Gold (12 pack)" at bounding box center [950, 598] width 195 height 14
drag, startPoint x: 860, startPoint y: 600, endPoint x: 998, endPoint y: 600, distance: 138.9
click at [998, 600] on span "Legacy Prestige Gold (12 pack)" at bounding box center [950, 598] width 195 height 14
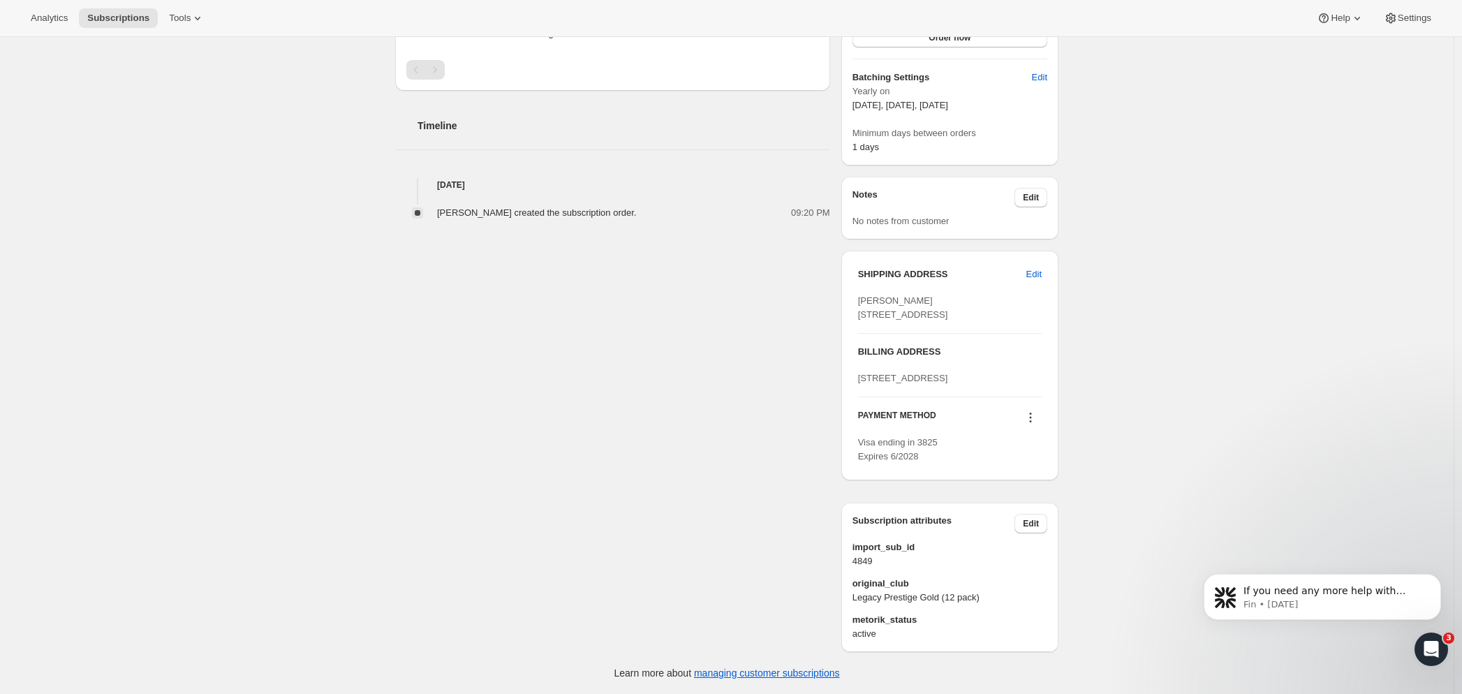
click at [1178, 526] on div "Subscription #13663961190. This page is ready Subscription #13663961190 Success…" at bounding box center [727, 173] width 1454 height 1042
drag, startPoint x: 850, startPoint y: 596, endPoint x: 982, endPoint y: 615, distance: 133.3
click at [980, 615] on div "Subscription attributes Edit import_sub_id 4849 original_club Legacy Prestige G…" at bounding box center [949, 577] width 217 height 149
click at [1100, 523] on div "Subscription #13663961190. This page is ready Subscription #13663961190 Success…" at bounding box center [727, 173] width 1454 height 1042
drag, startPoint x: 864, startPoint y: 597, endPoint x: 976, endPoint y: 617, distance: 114.1
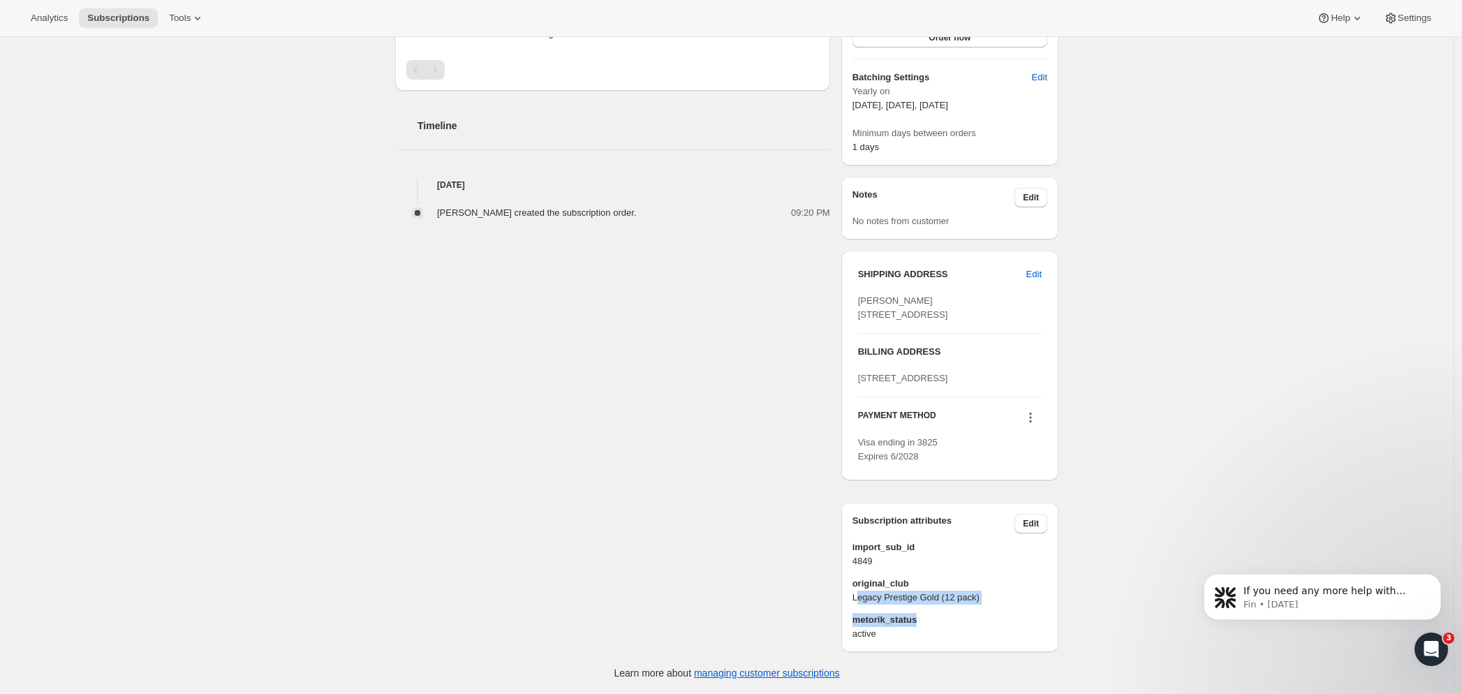
click at [976, 617] on div "import_sub_id 4849 original_club Legacy Prestige Gold (12 pack) metorik_status …" at bounding box center [950, 590] width 195 height 101
click at [633, 515] on div "William Rattray Rattray.william@gmail.com · +64212417816 1 subscription $13,767…" at bounding box center [721, 173] width 674 height 958
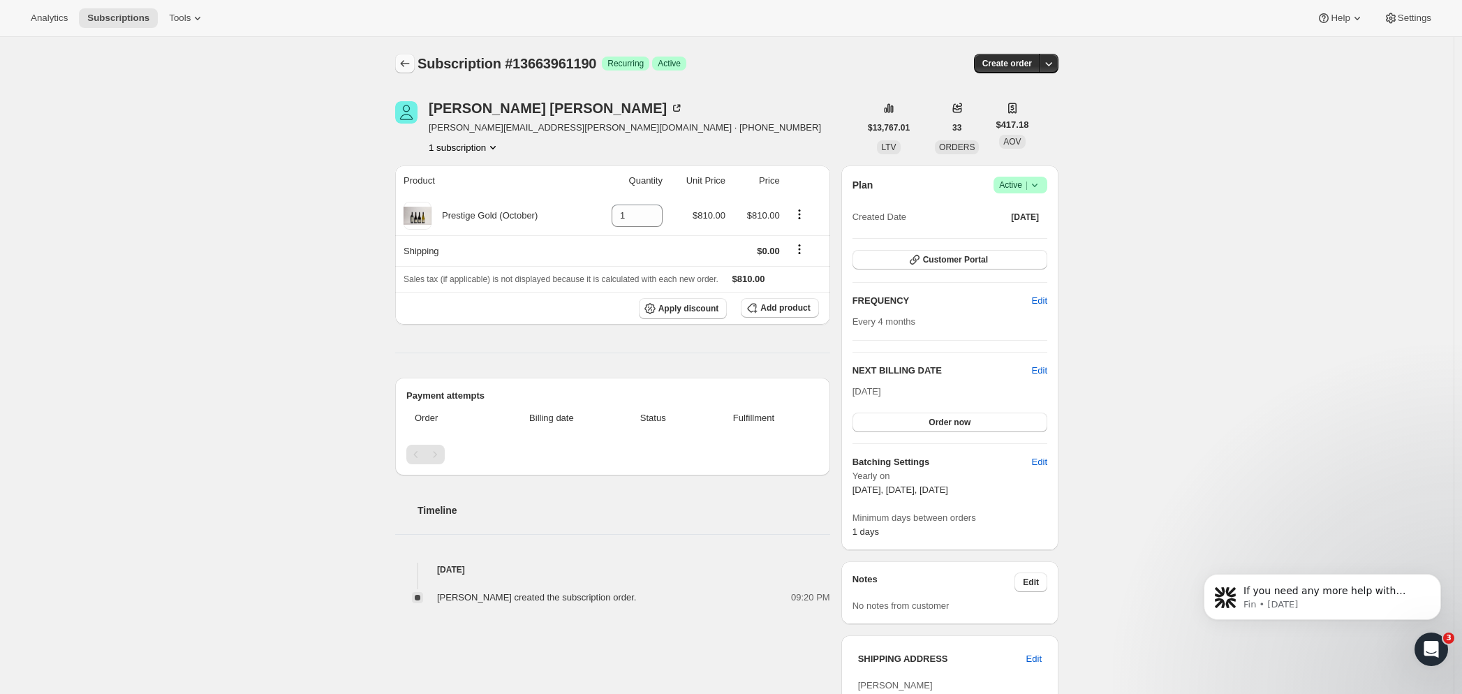
click at [408, 61] on icon "Subscriptions" at bounding box center [405, 64] width 14 height 14
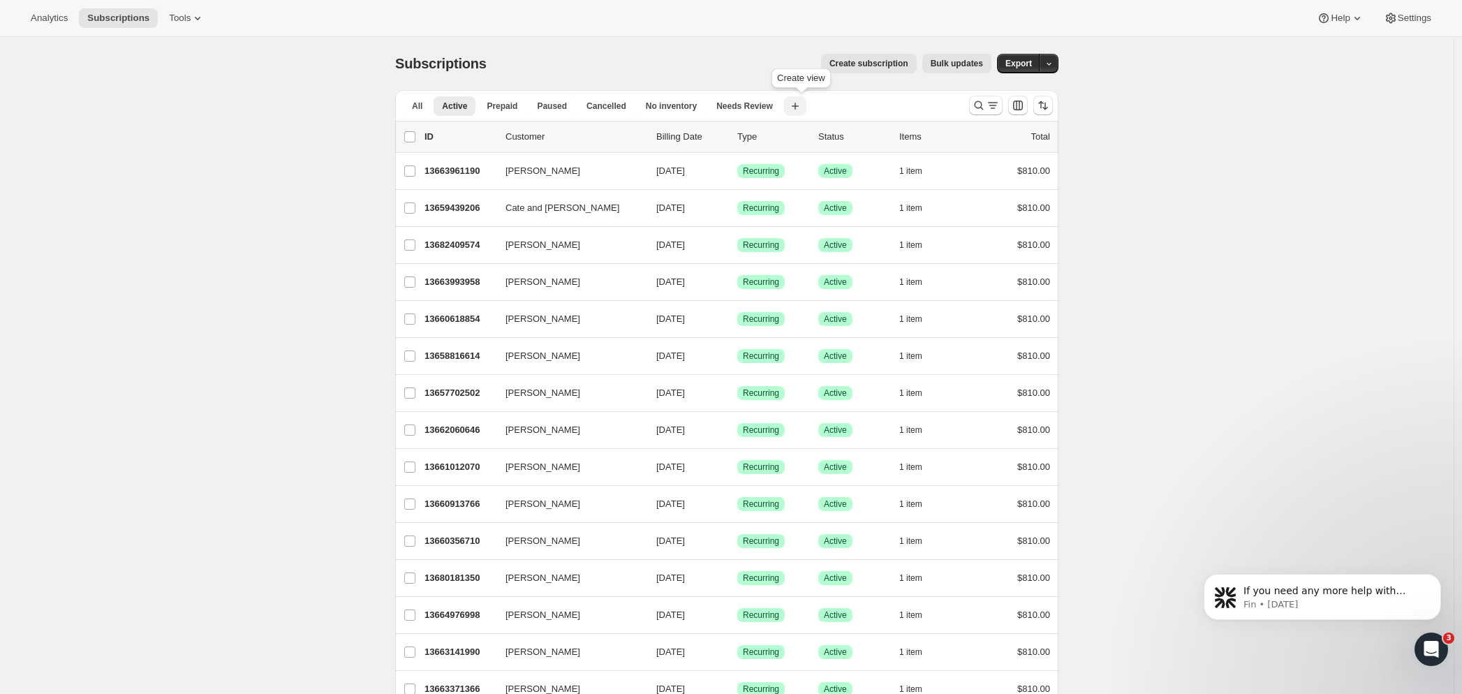
click at [802, 105] on icon "button" at bounding box center [795, 106] width 14 height 14
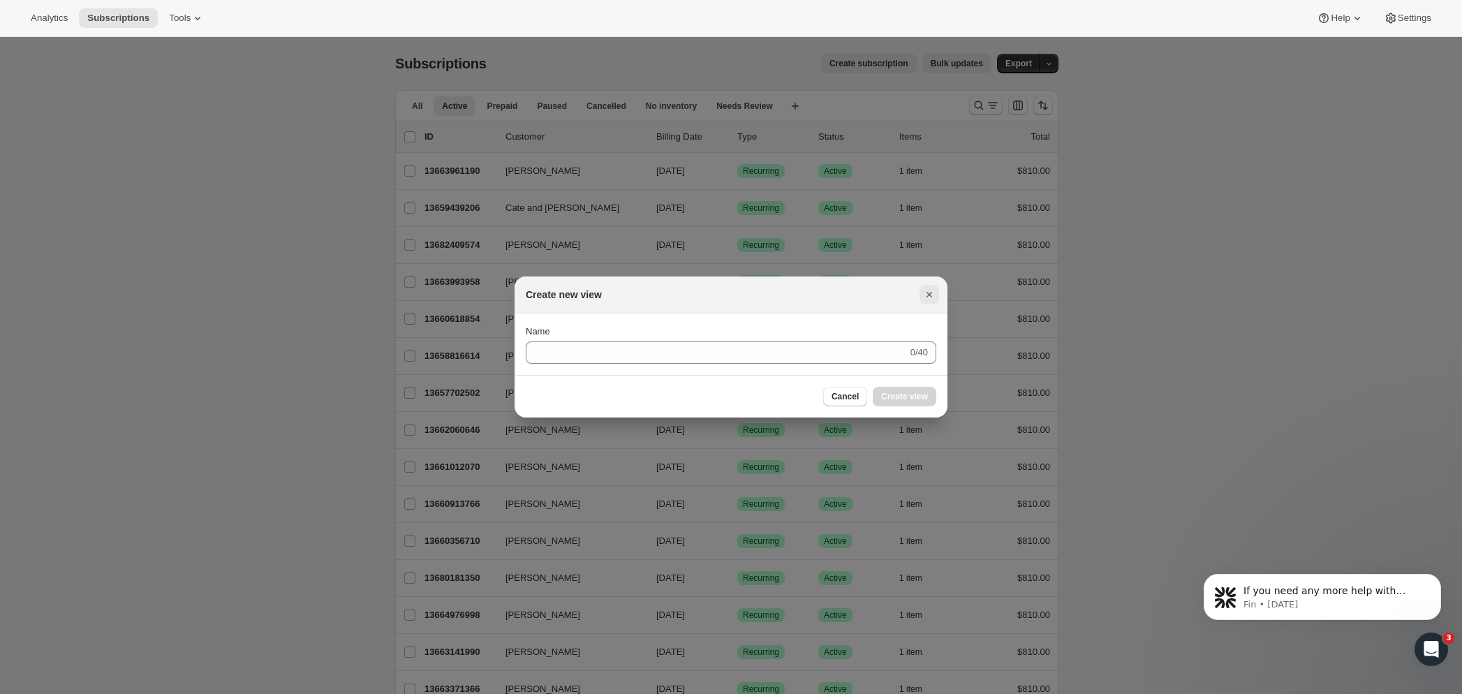
click at [926, 298] on icon "Close" at bounding box center [929, 295] width 14 height 14
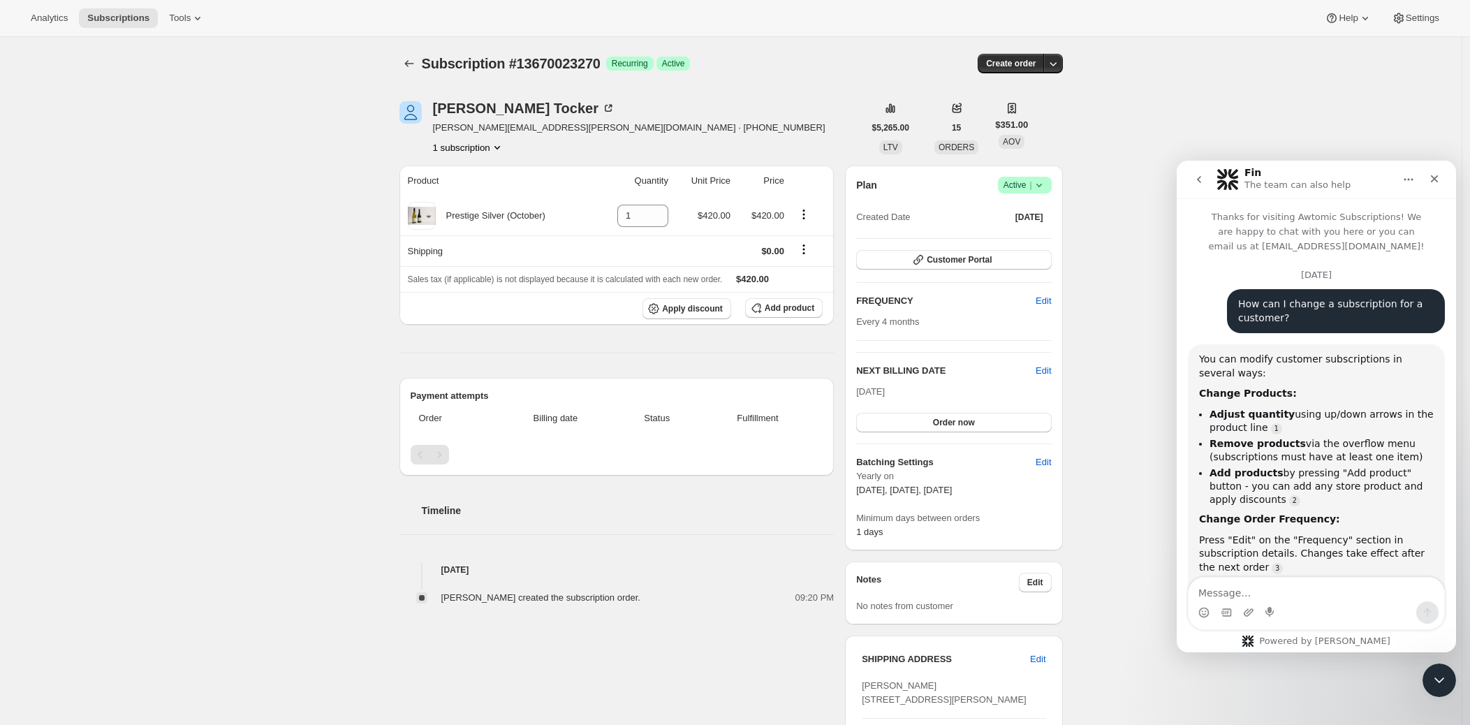
scroll to position [2, 0]
